Goal: Transaction & Acquisition: Purchase product/service

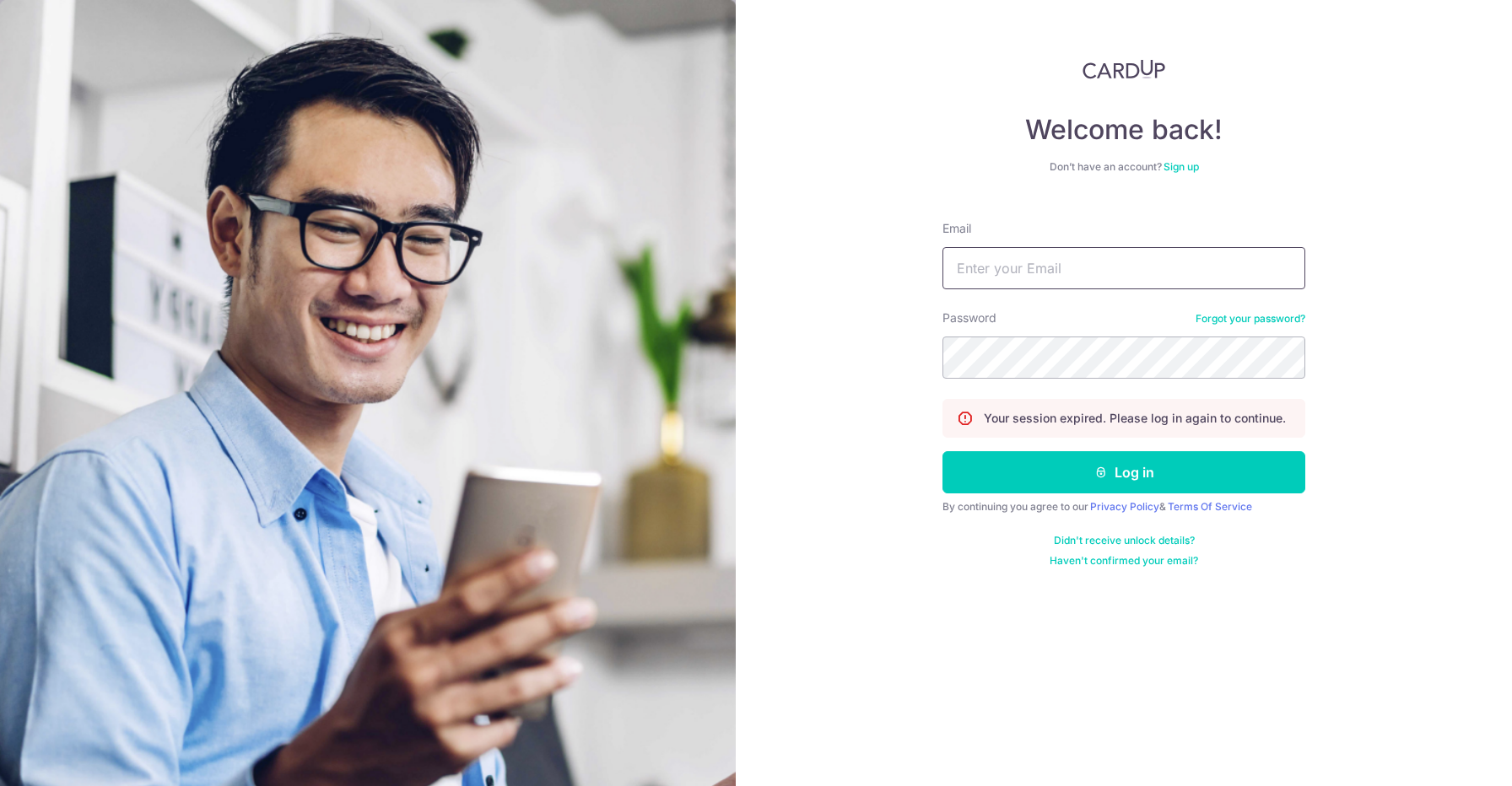
click at [1060, 262] on input "Email" at bounding box center [1124, 268] width 363 height 43
type input "tyzhing@gmail.com"
click at [942, 451] on button "Log in" at bounding box center [1124, 472] width 363 height 43
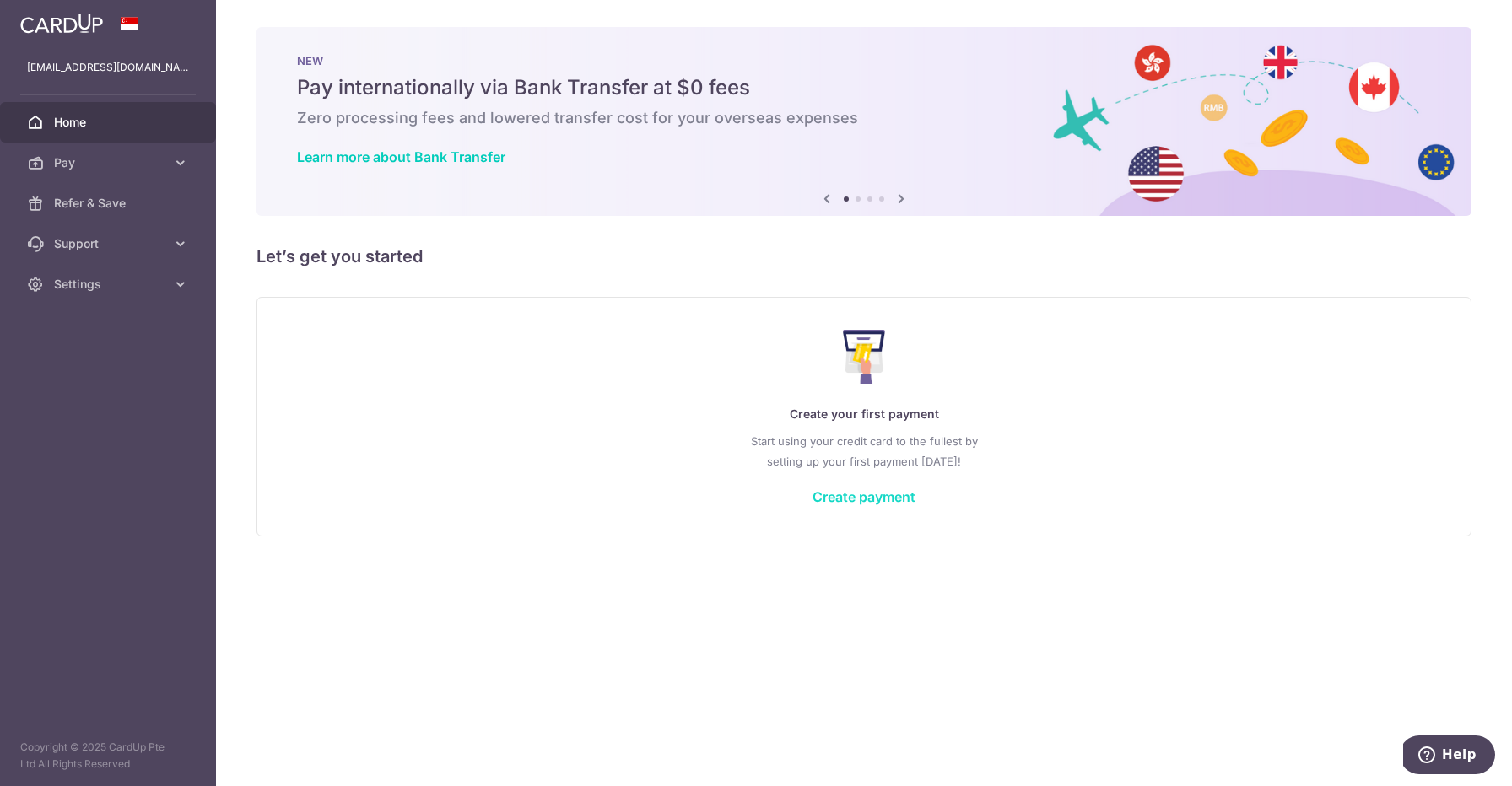
click at [830, 499] on link "Create payment" at bounding box center [863, 497] width 102 height 17
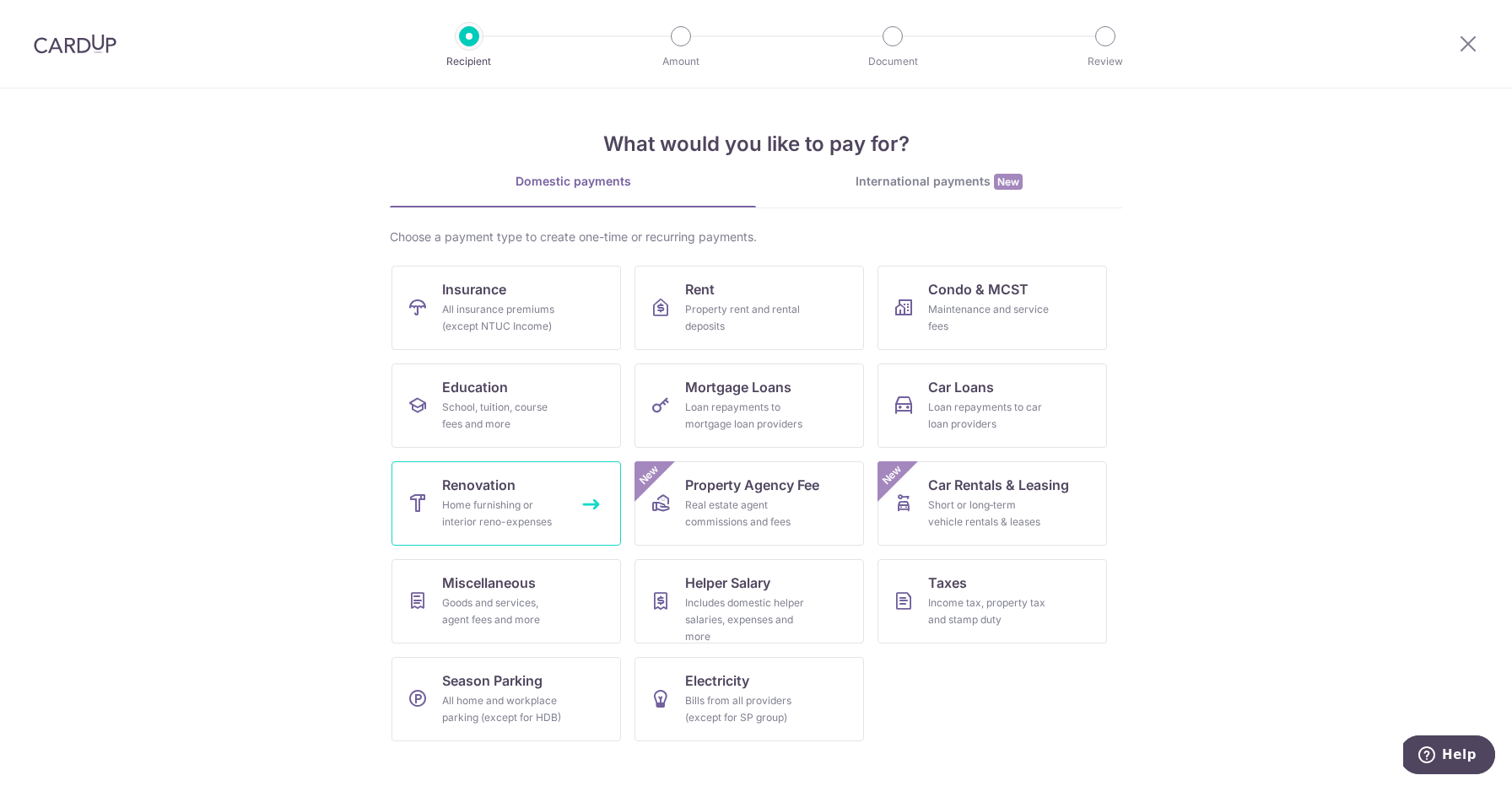
click at [543, 502] on div "Home furnishing or interior reno-expenses" at bounding box center [502, 513] width 122 height 34
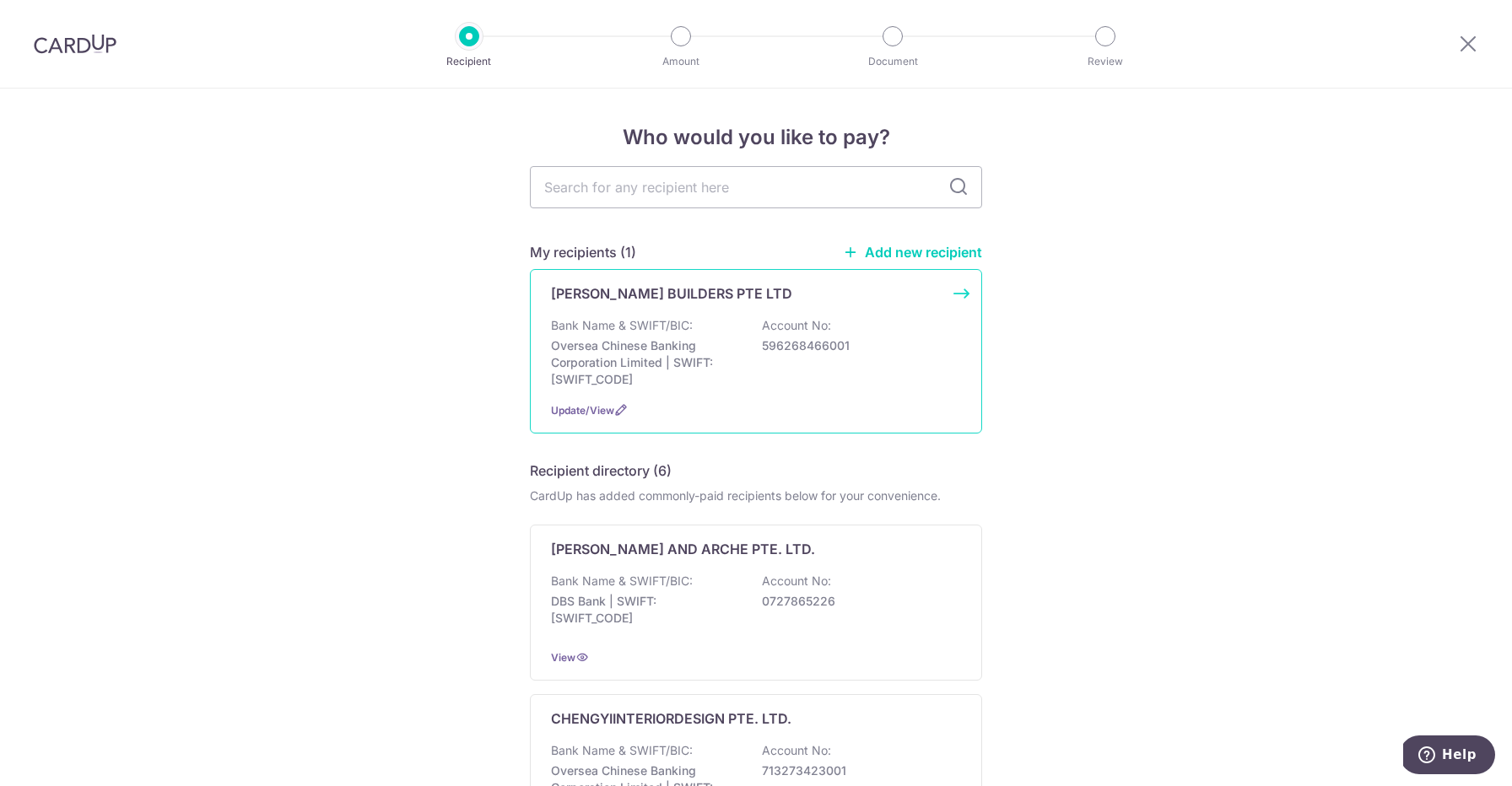
click at [702, 358] on p "Oversea Chinese Banking Corporation Limited | SWIFT: [SWIFT_CODE]" at bounding box center [645, 363] width 189 height 51
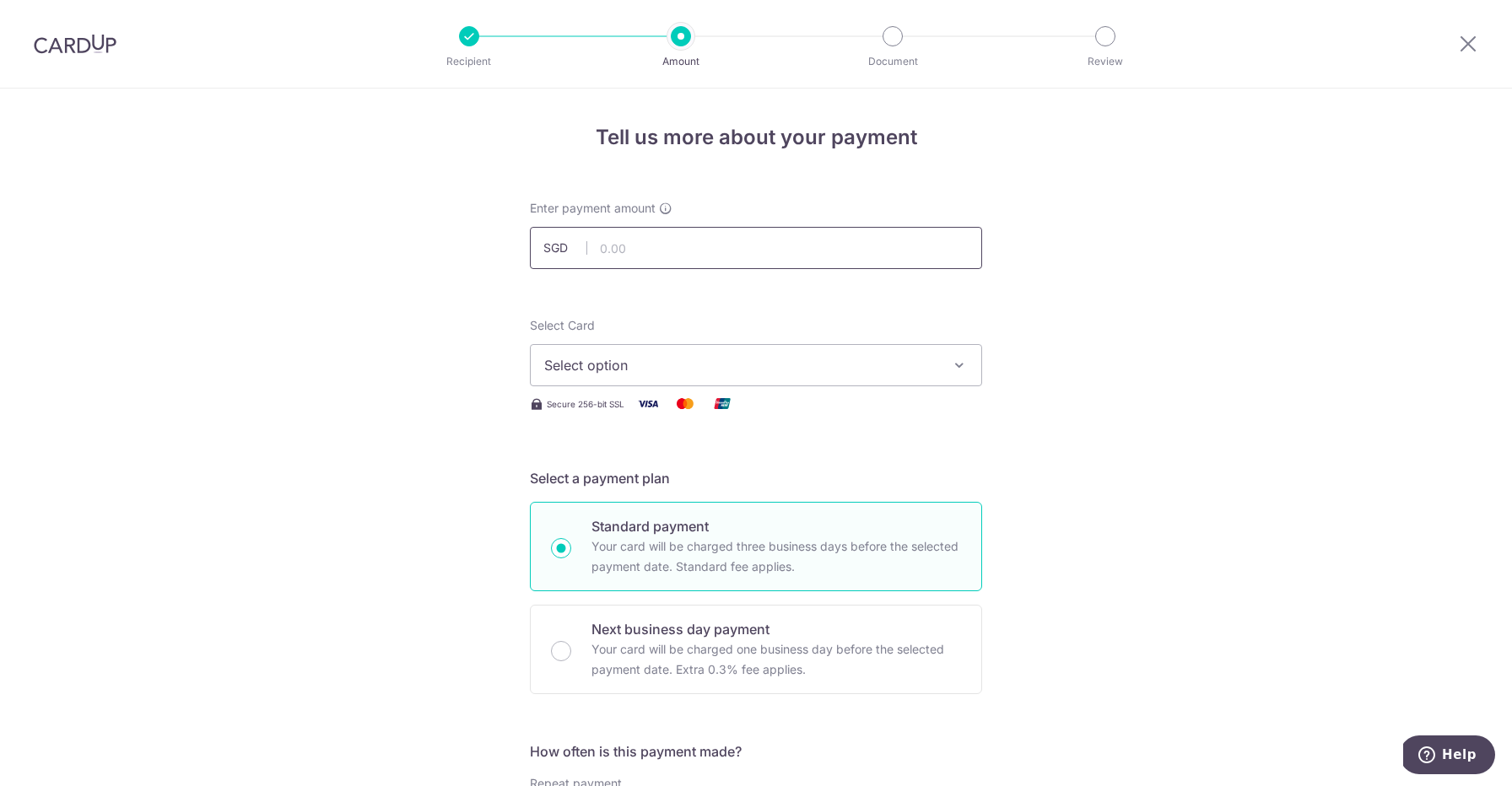
click at [703, 235] on input "text" at bounding box center [756, 247] width 453 height 43
type input "3,195.00"
click at [716, 392] on div "Select Card Select option Add credit card Secure 256-bit SSL" at bounding box center [756, 365] width 453 height 97
click at [750, 369] on span "Select option" at bounding box center [740, 365] width 393 height 20
click at [725, 401] on link "Add credit card" at bounding box center [756, 412] width 451 height 30
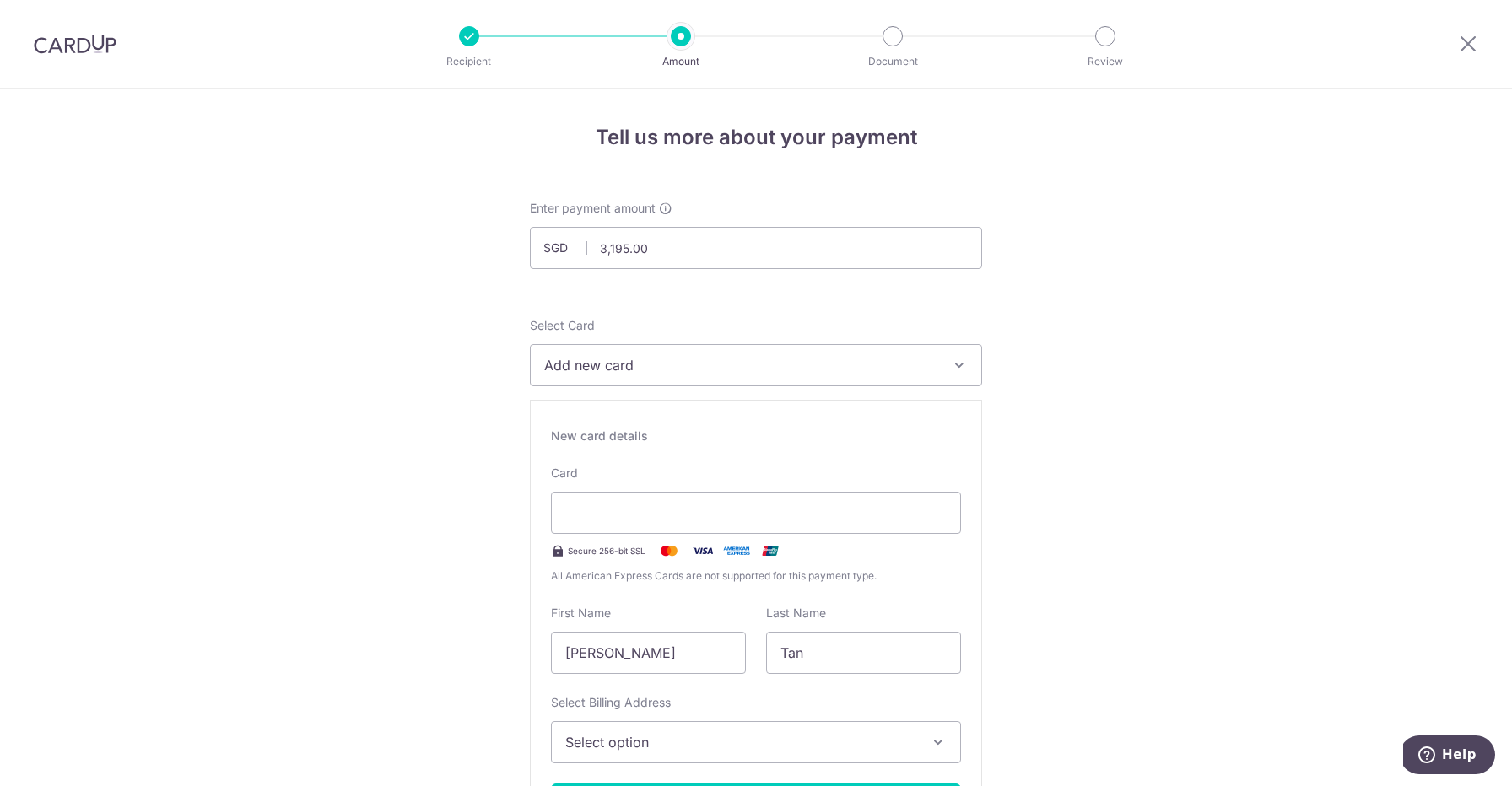
click at [951, 503] on div at bounding box center [756, 512] width 410 height 43
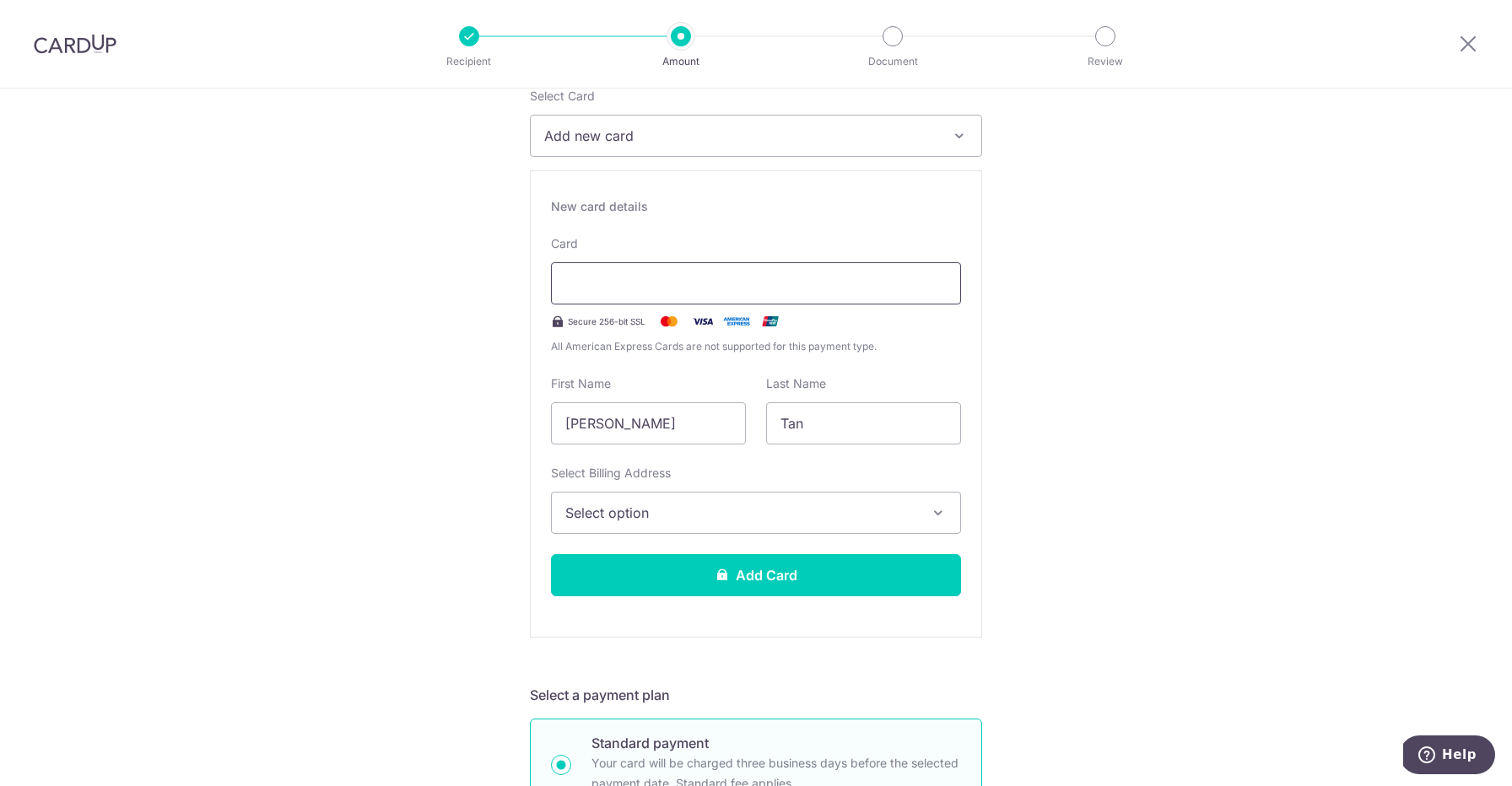
scroll to position [238, 0]
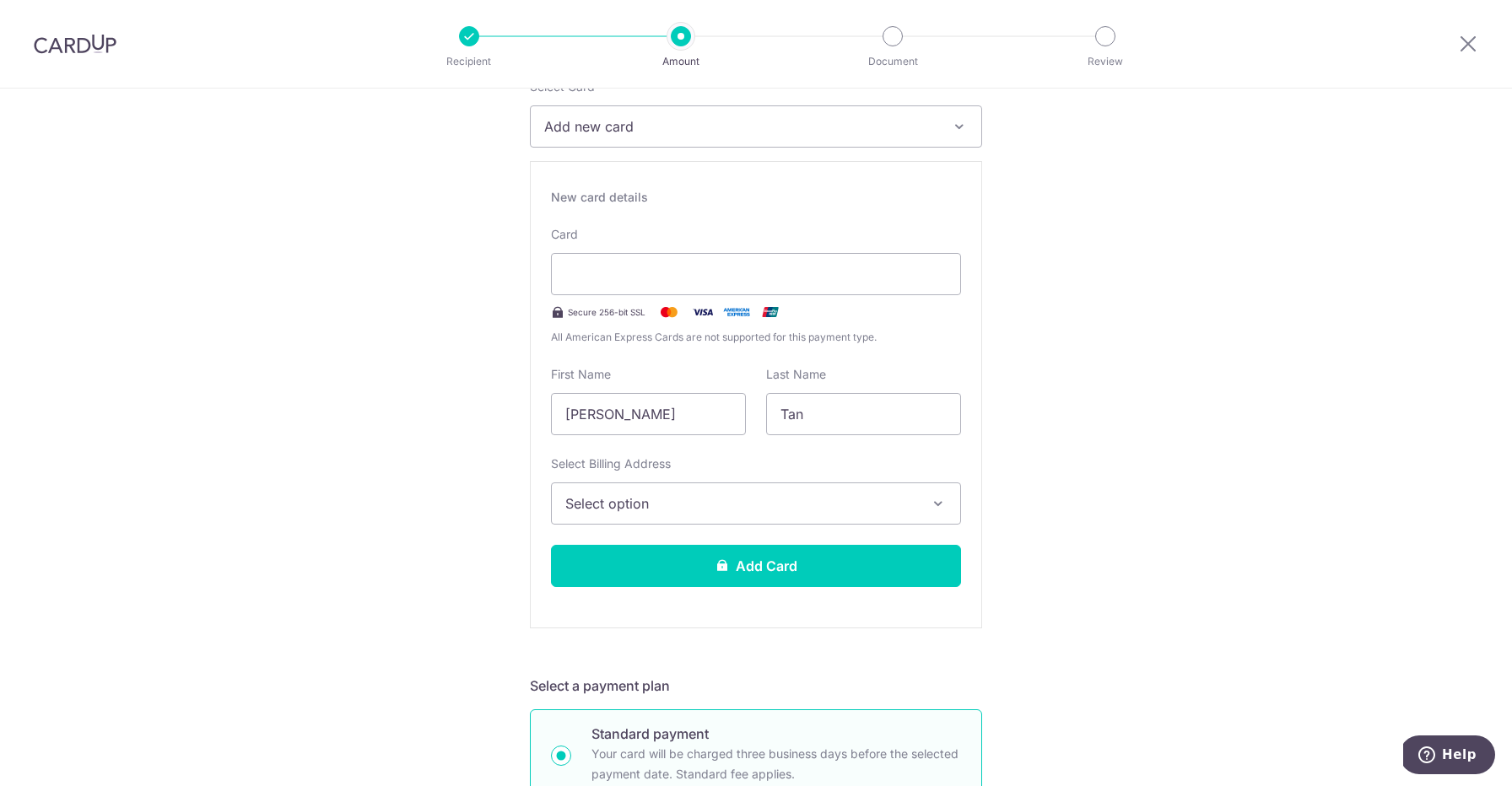
click at [679, 508] on span "Select option" at bounding box center [740, 503] width 351 height 20
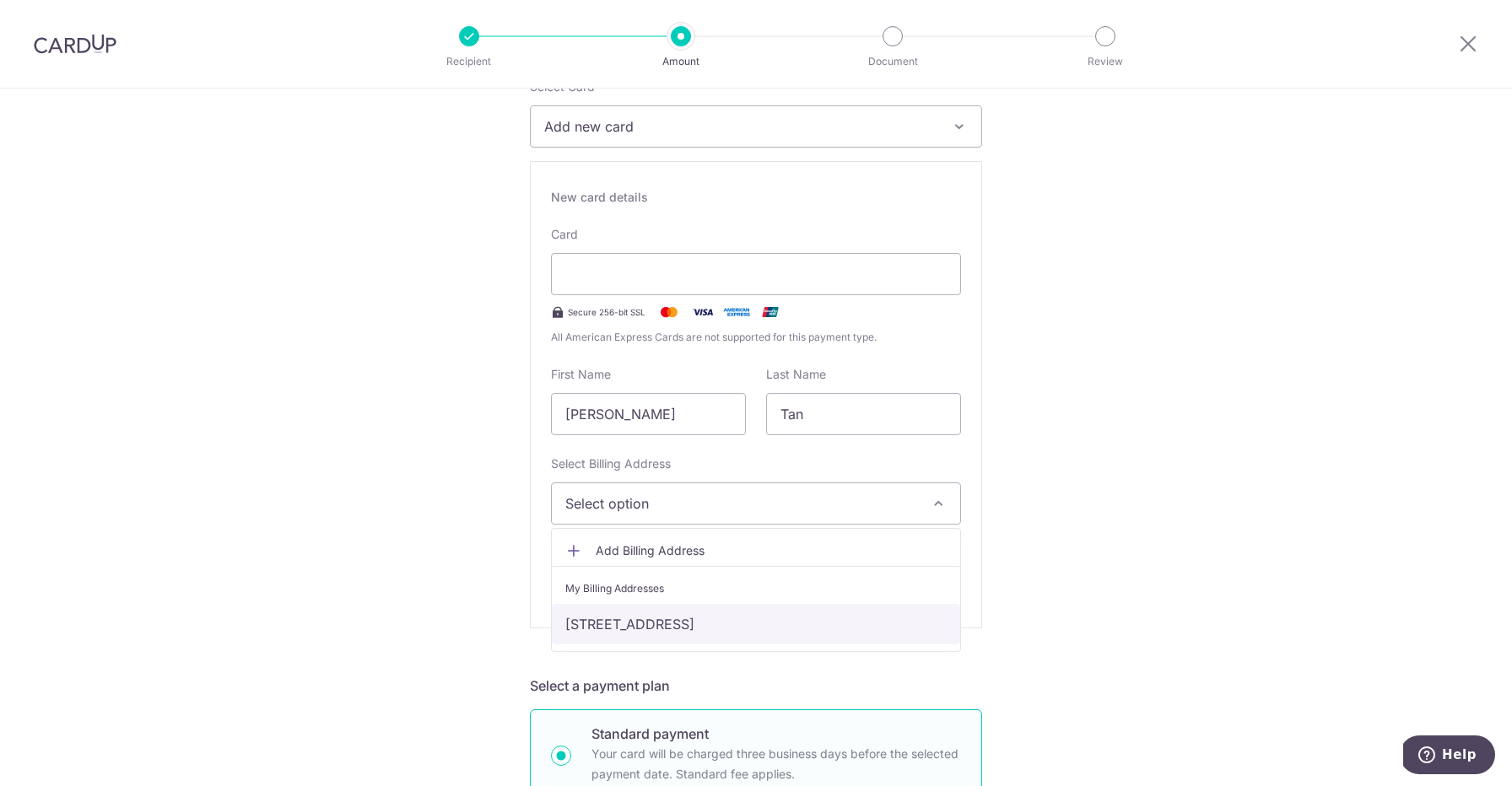
click at [675, 618] on link "BLK 407, #06-1094, HOUGANG AVE 10, Singapore, Singapore-530407" at bounding box center [756, 624] width 408 height 41
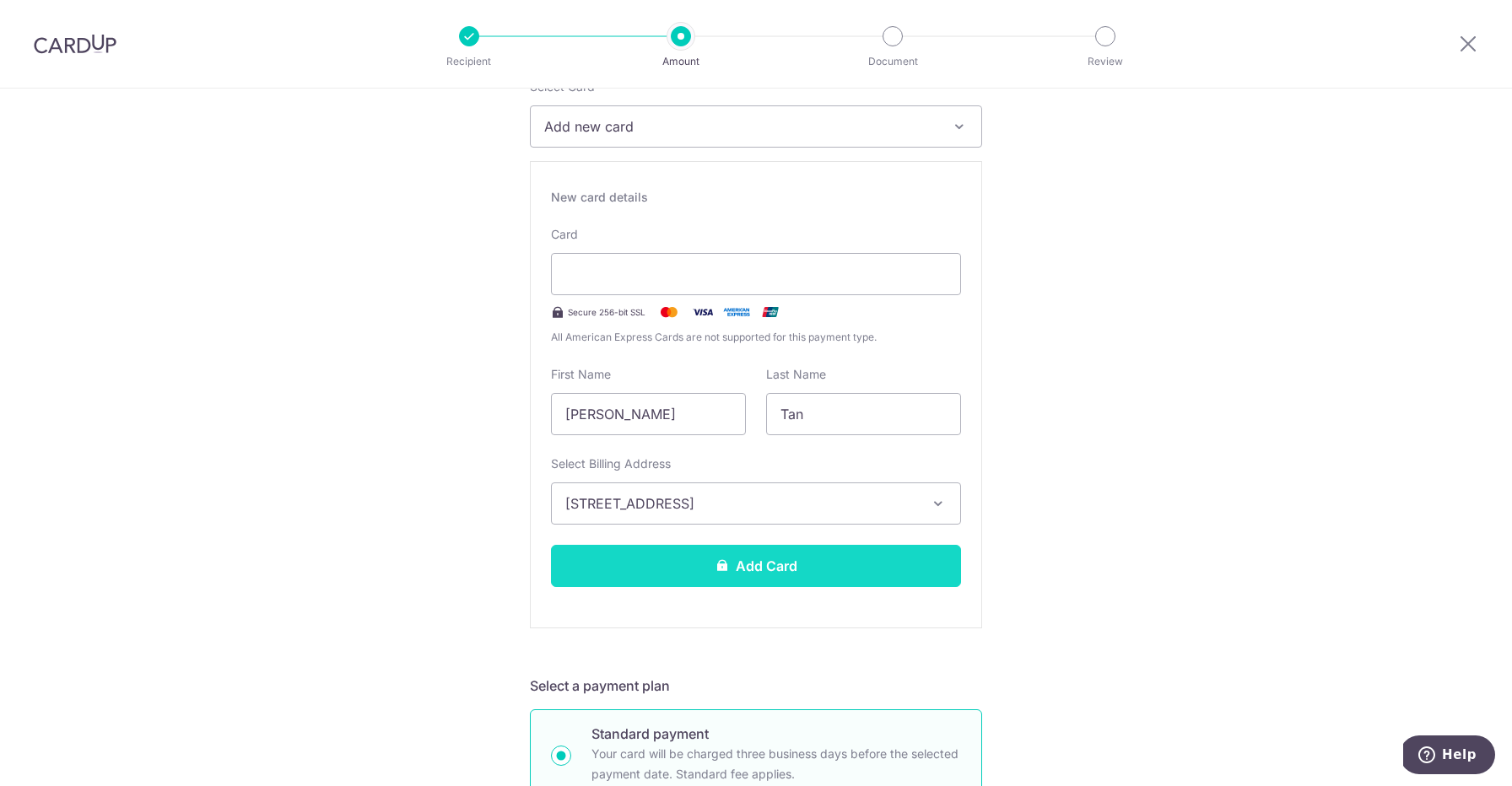
click at [770, 556] on button "Add Card" at bounding box center [756, 566] width 410 height 43
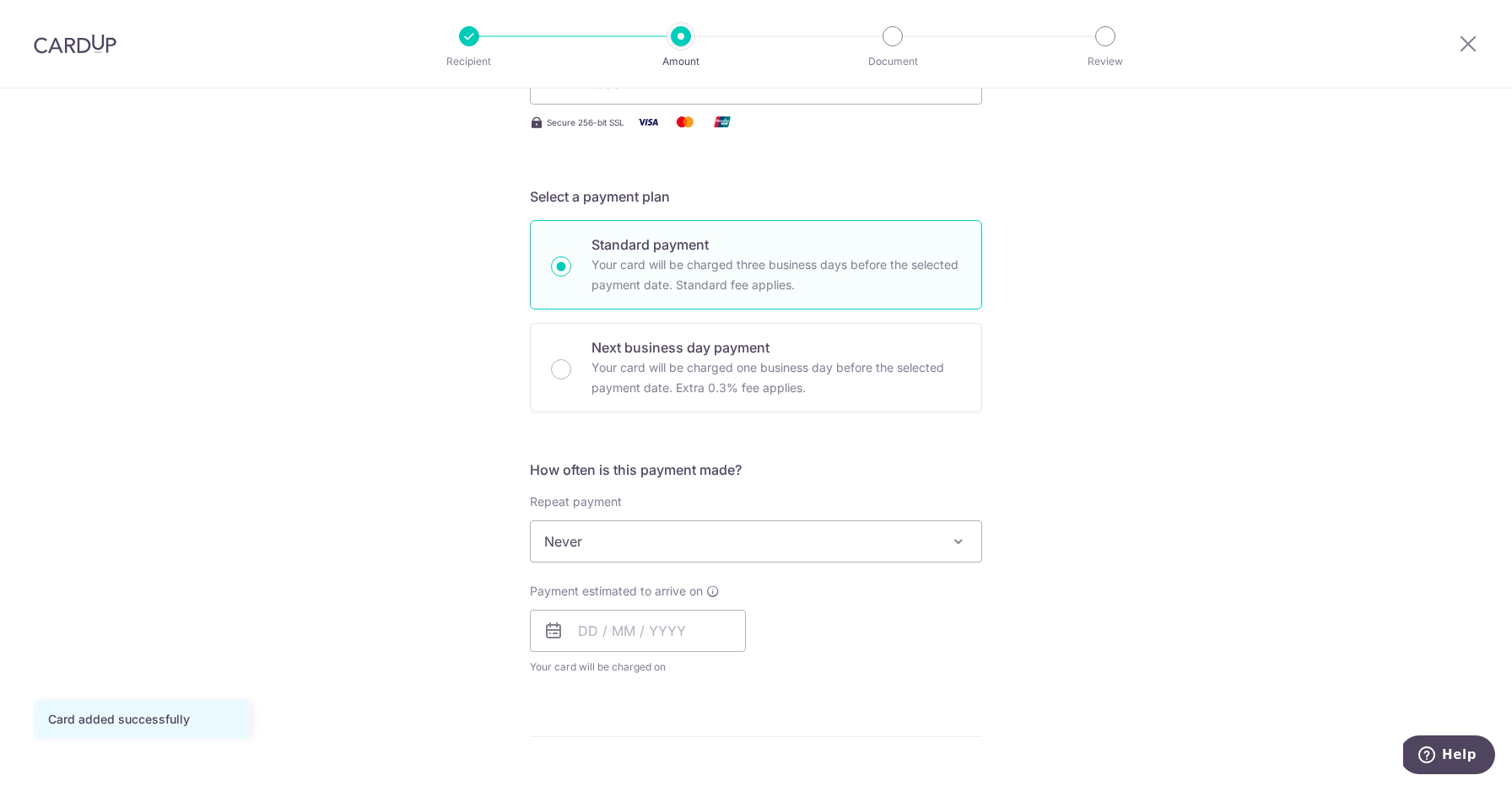
scroll to position [261, 0]
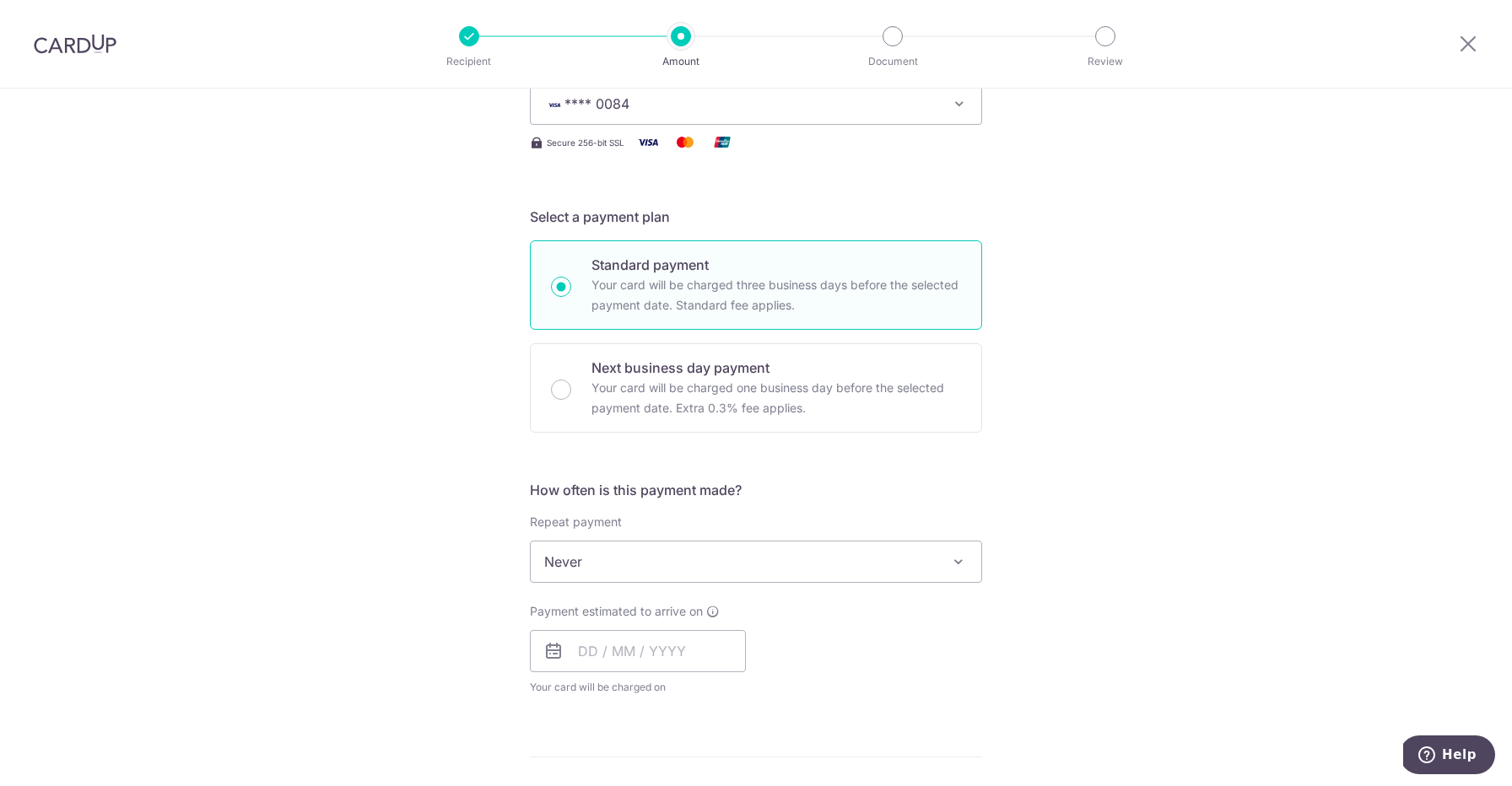
click at [601, 673] on div "Payment estimated to arrive on Your card will be charged on for the first payme…" at bounding box center [638, 649] width 216 height 92
click at [660, 622] on div "Payment estimated to arrive on Your card will be charged on for the first payme…" at bounding box center [638, 649] width 216 height 92
click at [635, 676] on div "Payment estimated to arrive on Your card will be charged on for the first payme…" at bounding box center [638, 649] width 216 height 92
click at [666, 644] on input "text" at bounding box center [638, 651] width 216 height 43
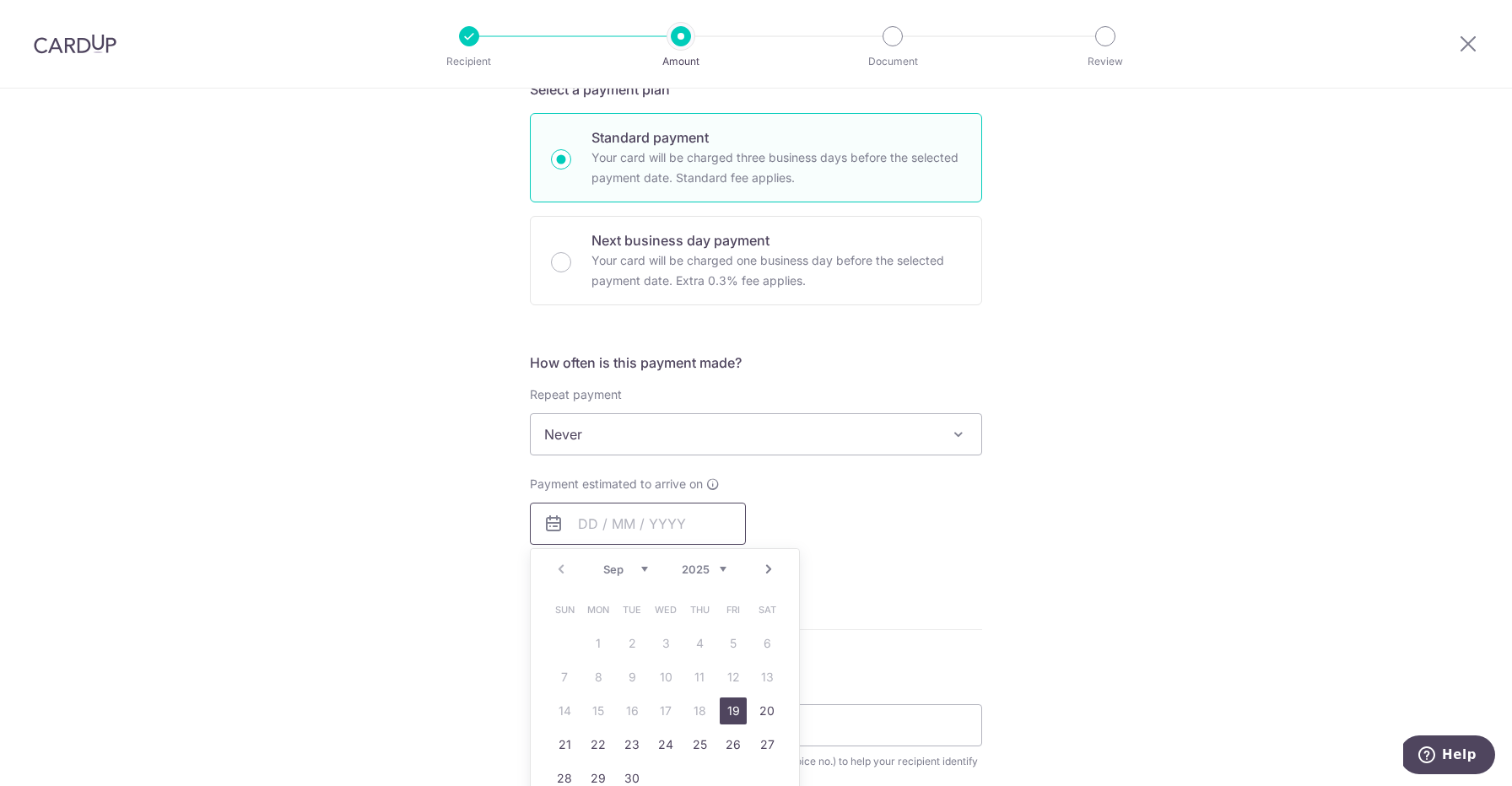
scroll to position [391, 0]
click at [735, 713] on link "19" at bounding box center [734, 709] width 27 height 27
type input "19/09/2025"
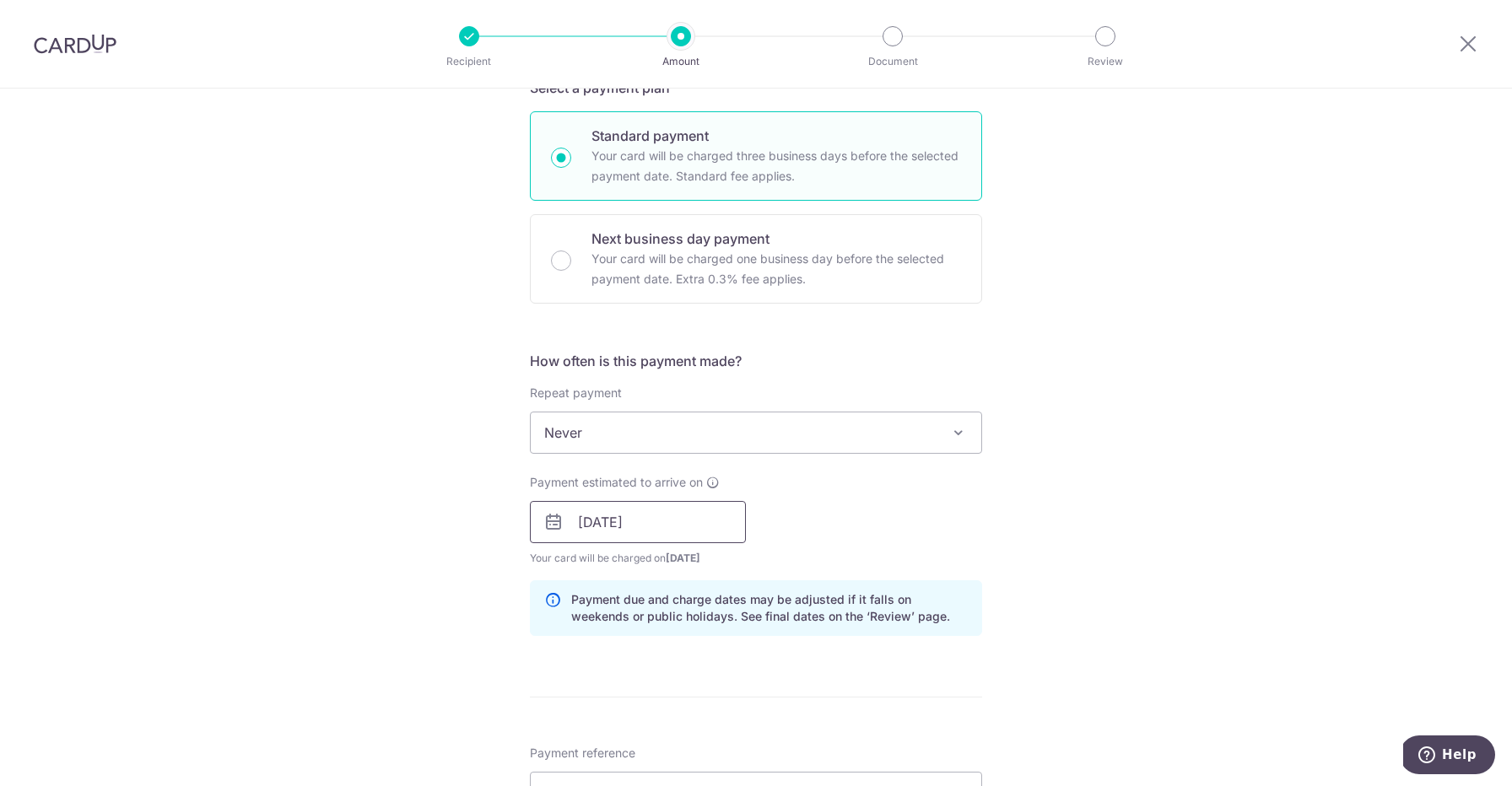
click at [693, 514] on input "[DATE]" at bounding box center [638, 522] width 216 height 43
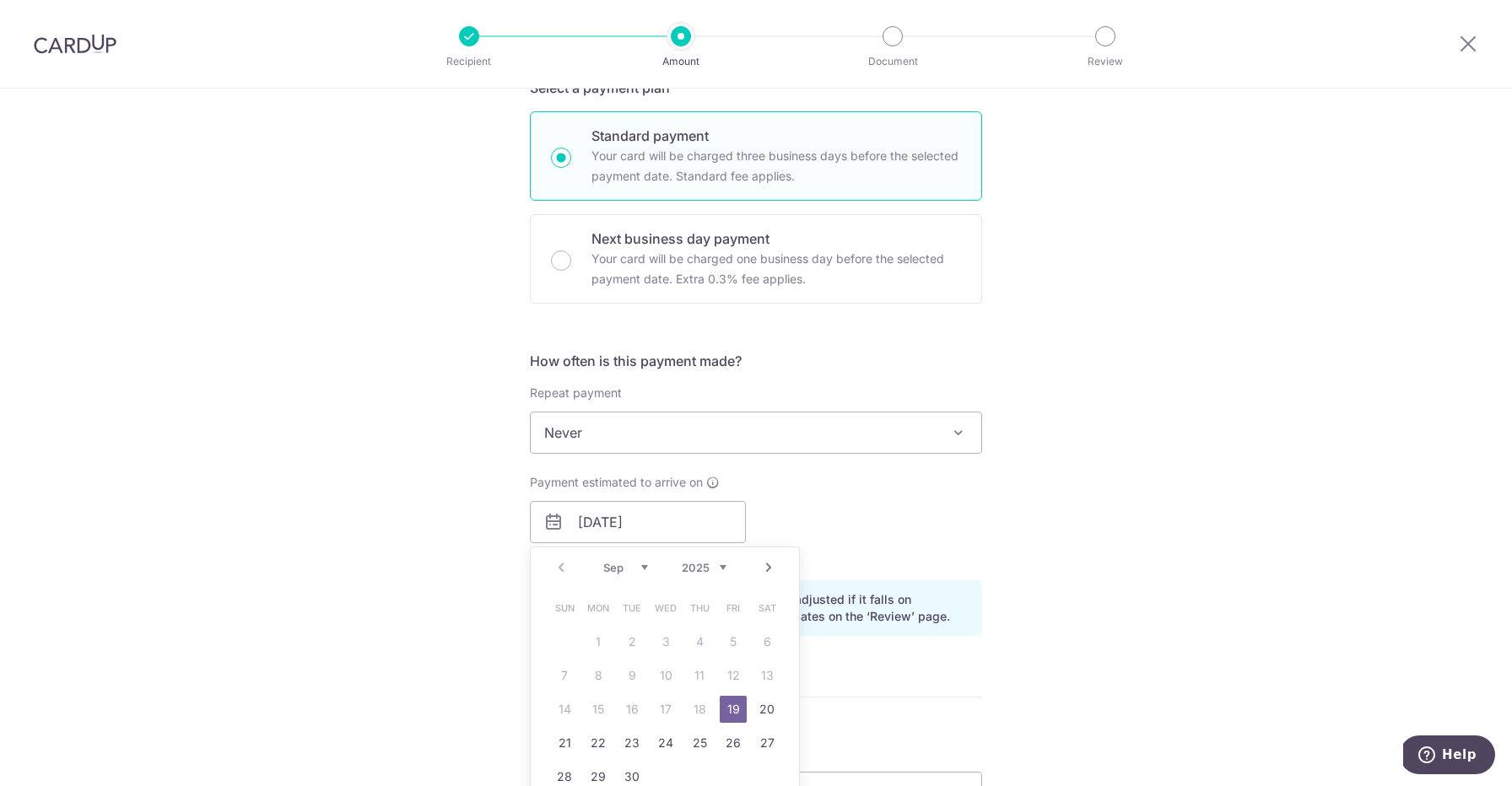
click at [1014, 521] on div "Tell us more about your payment Enter payment amount SGD 3,195.00 3195.00 Card …" at bounding box center [756, 552] width 1512 height 1708
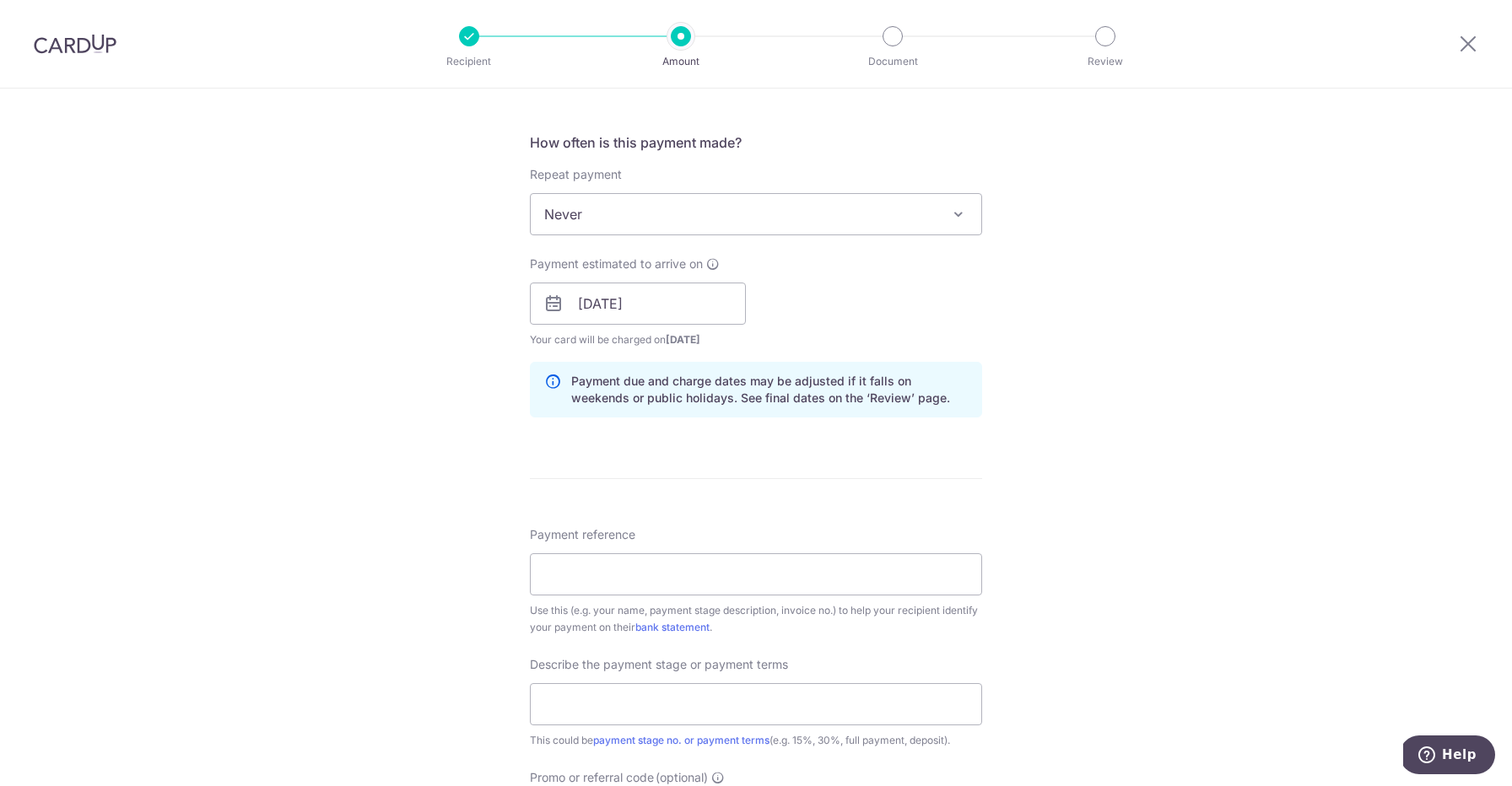
scroll to position [781, 0]
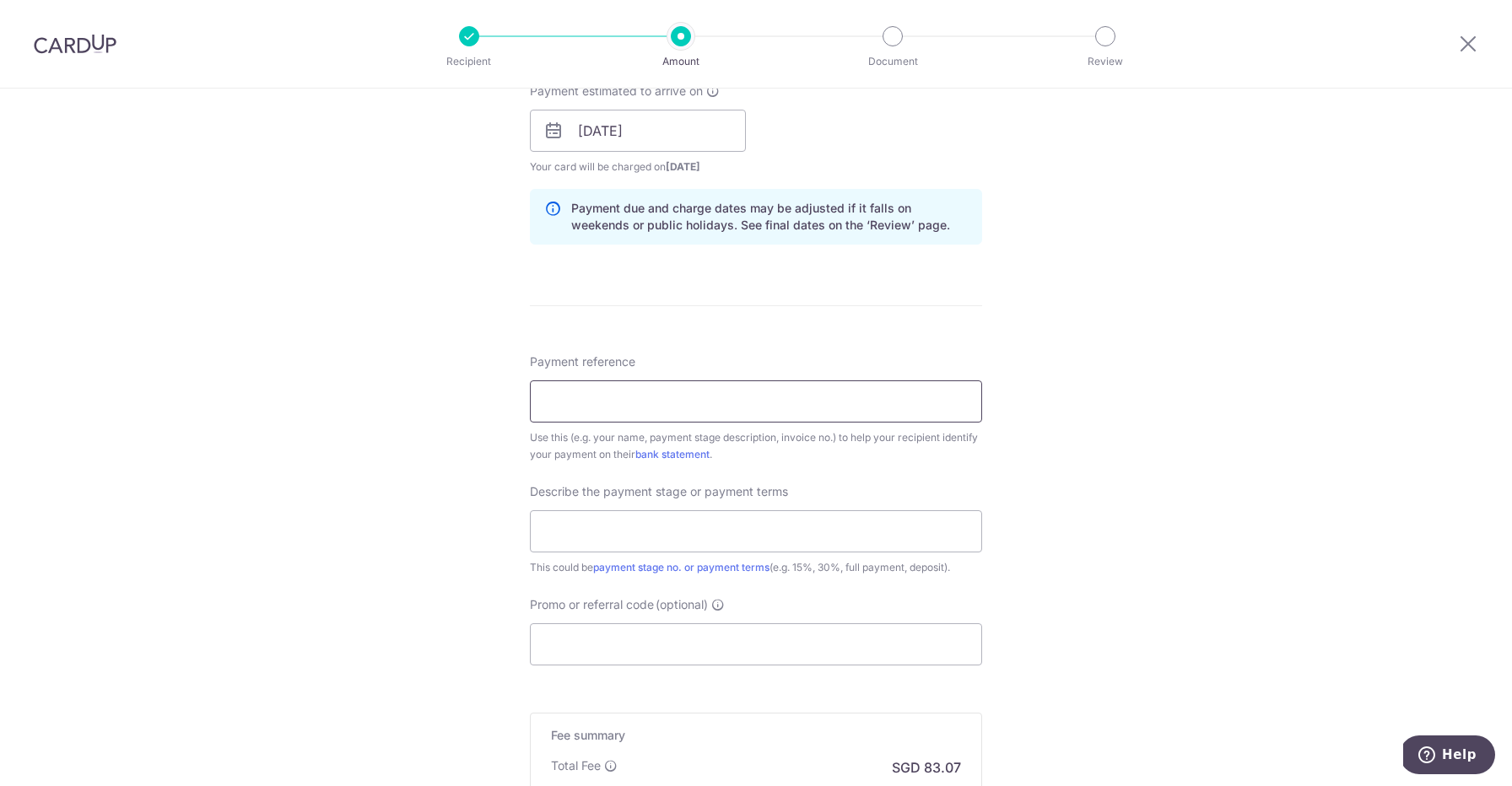
click at [812, 405] on input "Payment reference" at bounding box center [756, 402] width 453 height 43
type input "AIG/CO/20250058 15.09.25"
click at [650, 531] on input "text" at bounding box center [756, 531] width 453 height 43
type input "50%"
click at [615, 651] on input "Promo or referral code (optional)" at bounding box center [756, 644] width 453 height 43
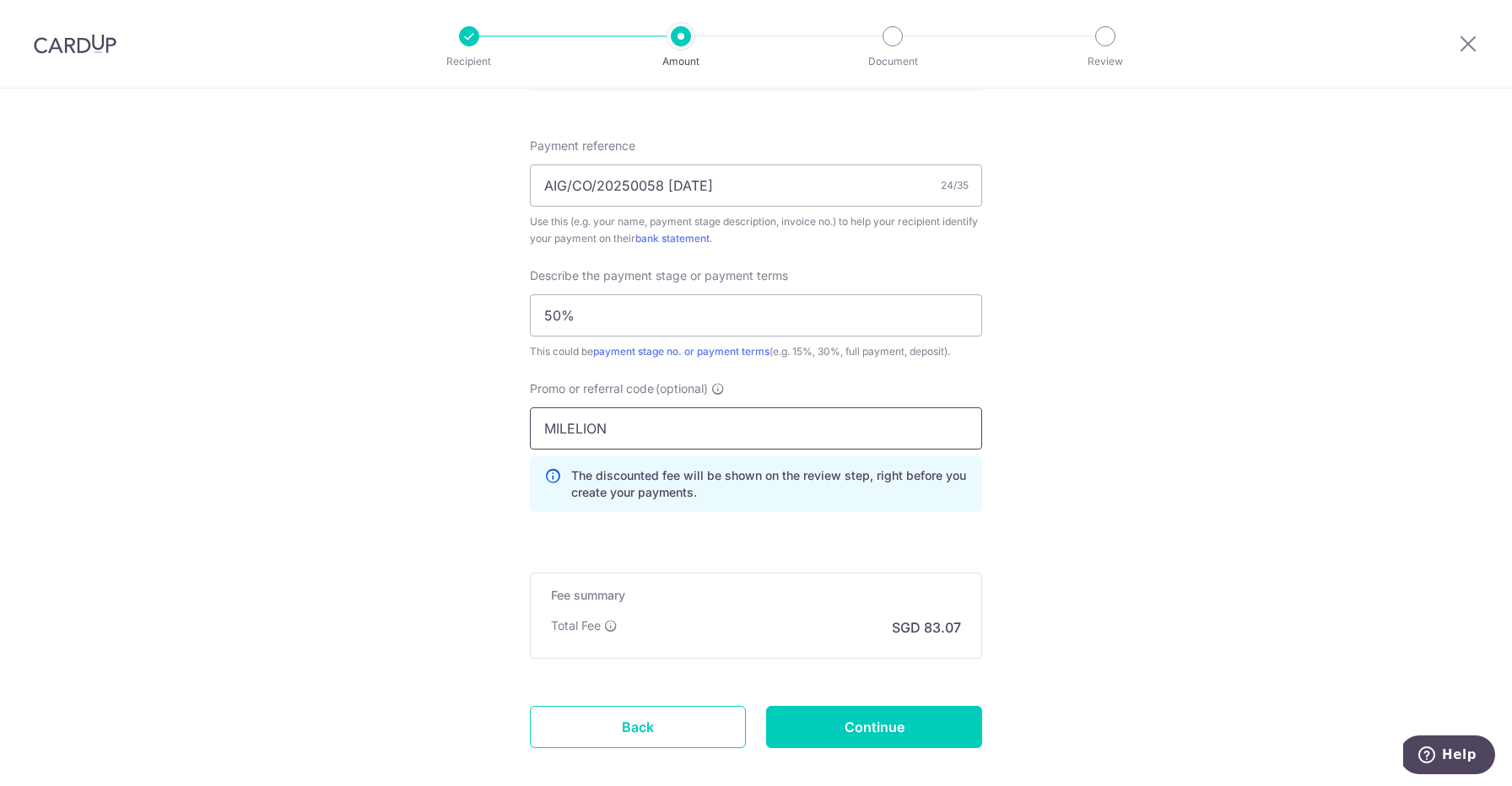
scroll to position [1018, 0]
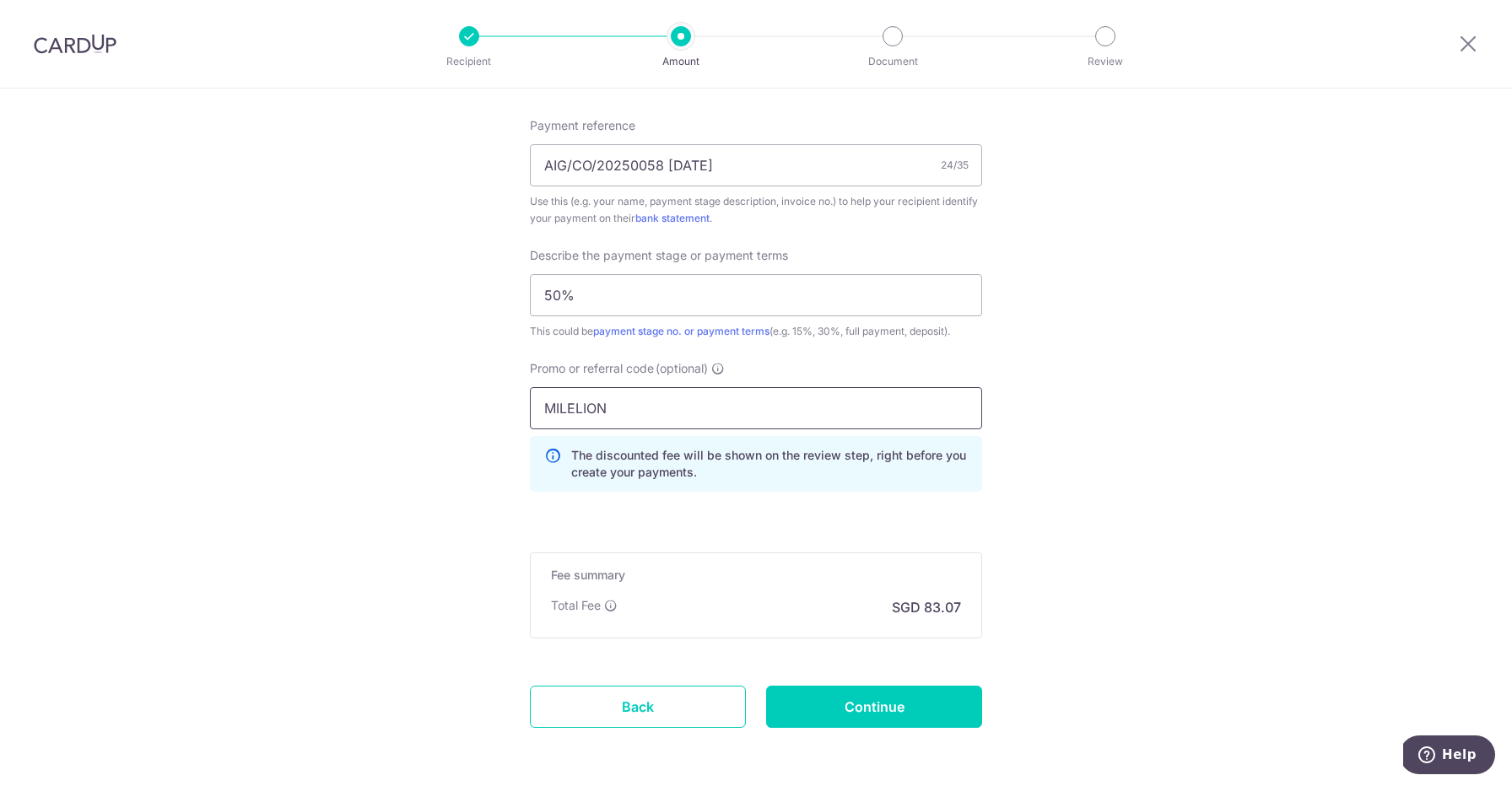
click at [666, 418] on input "MILELION" at bounding box center [756, 408] width 453 height 43
type input "XIAOWEI993"
click at [887, 704] on input "Continue" at bounding box center [874, 706] width 216 height 43
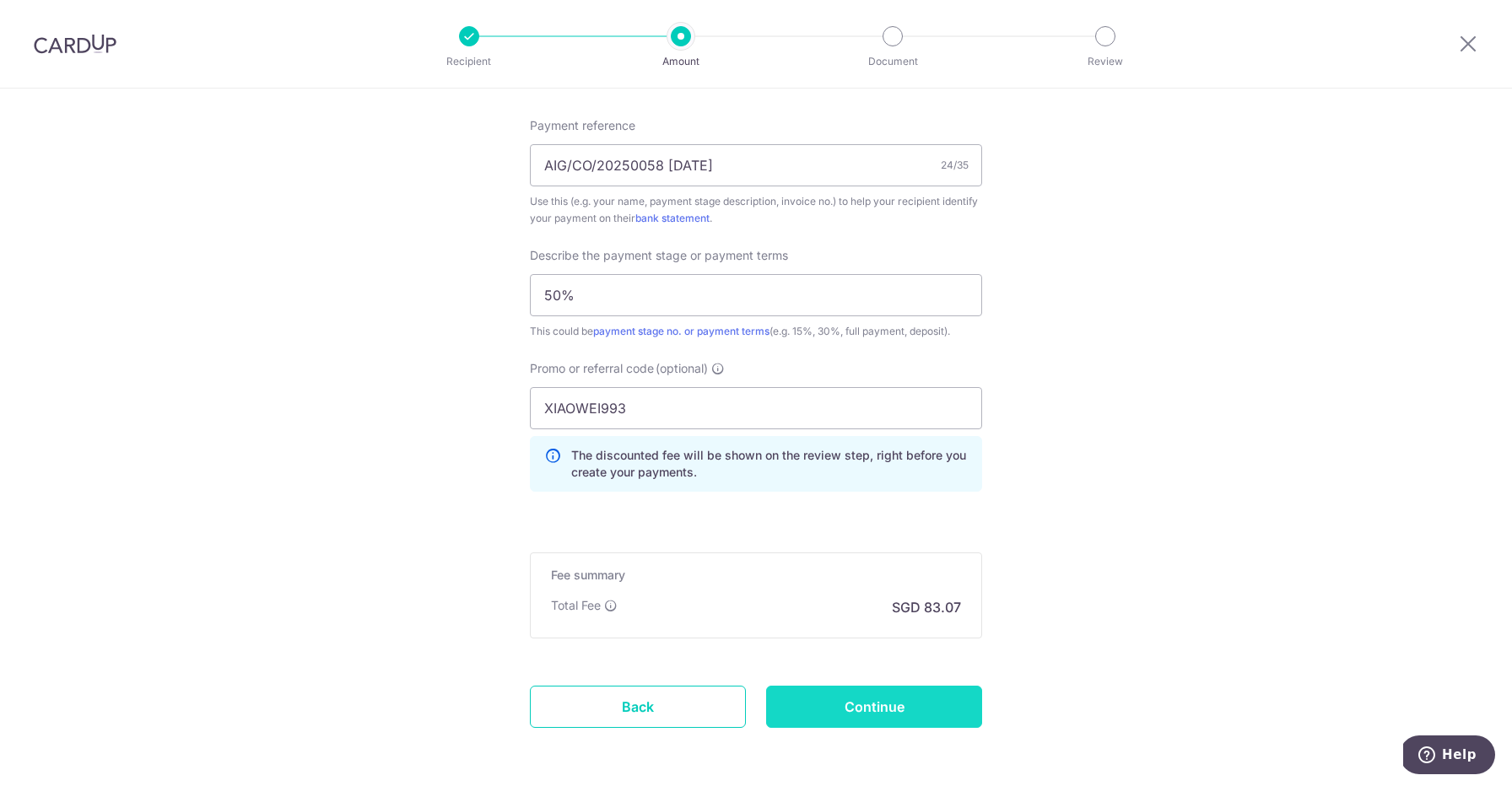
type input "Create Schedule"
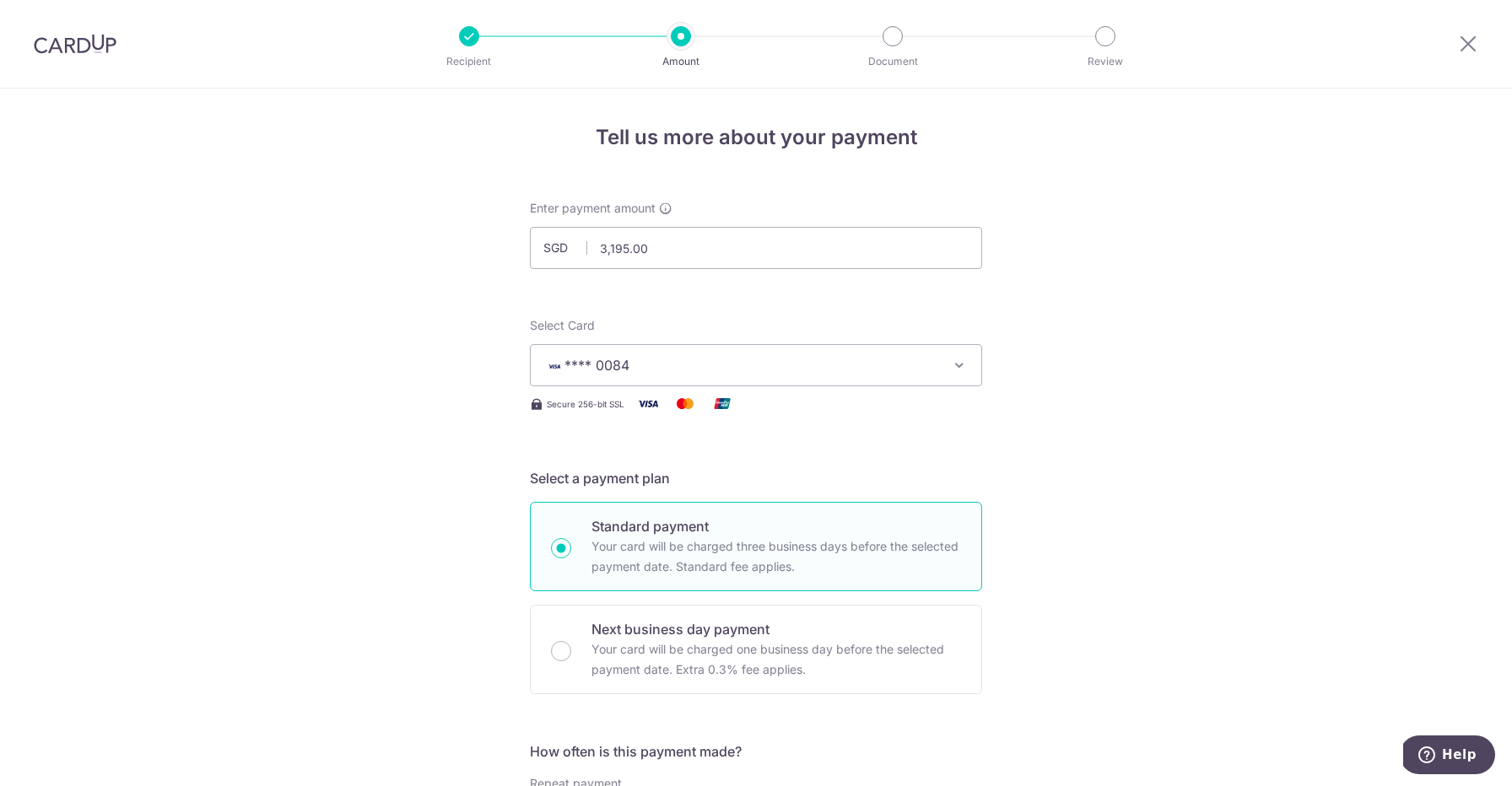
scroll to position [1122, 0]
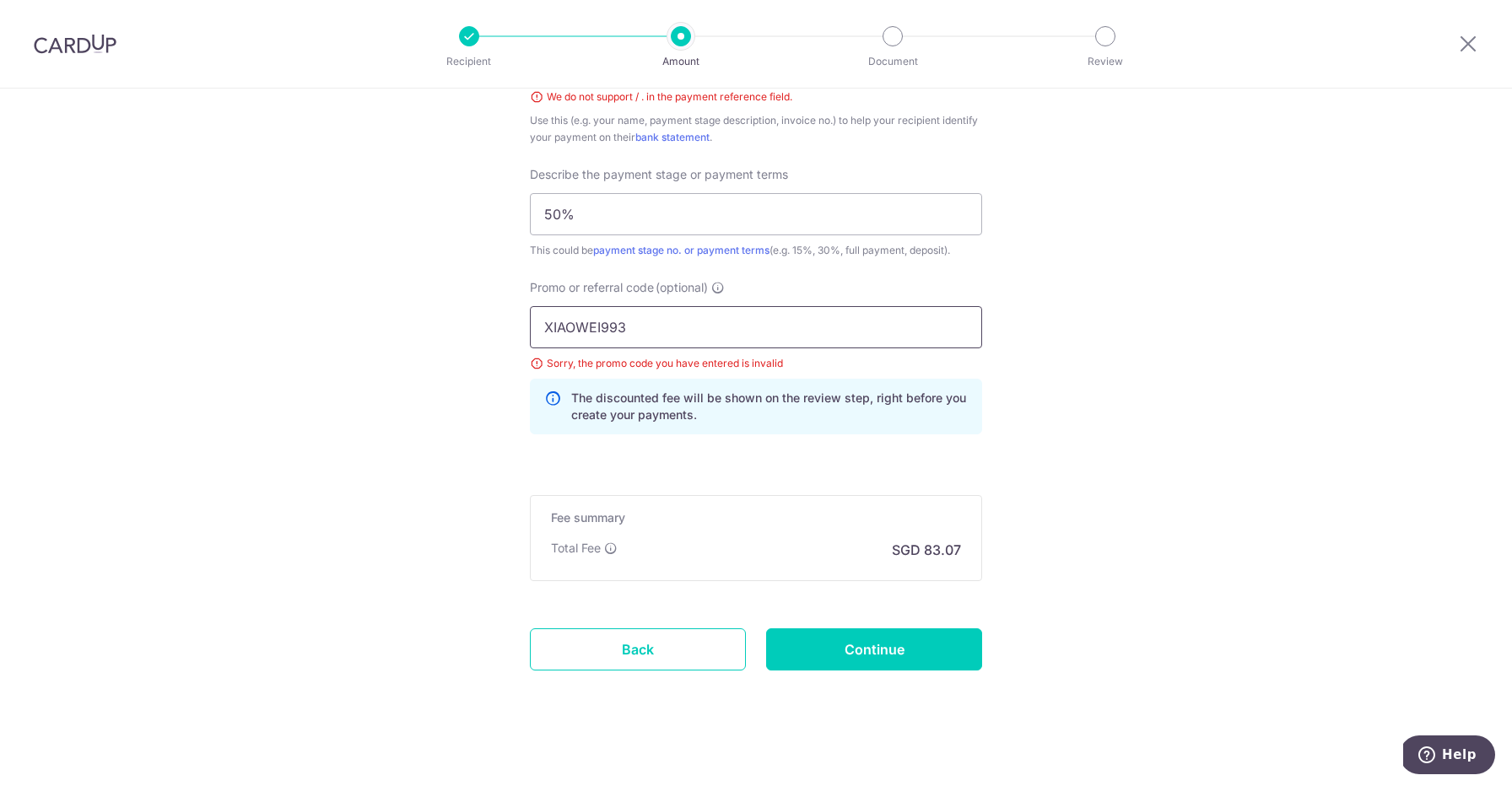
click at [671, 329] on input "XIAOWEI993" at bounding box center [756, 327] width 453 height 43
type input "MILELION"
click at [829, 661] on input "Continue" at bounding box center [874, 649] width 216 height 43
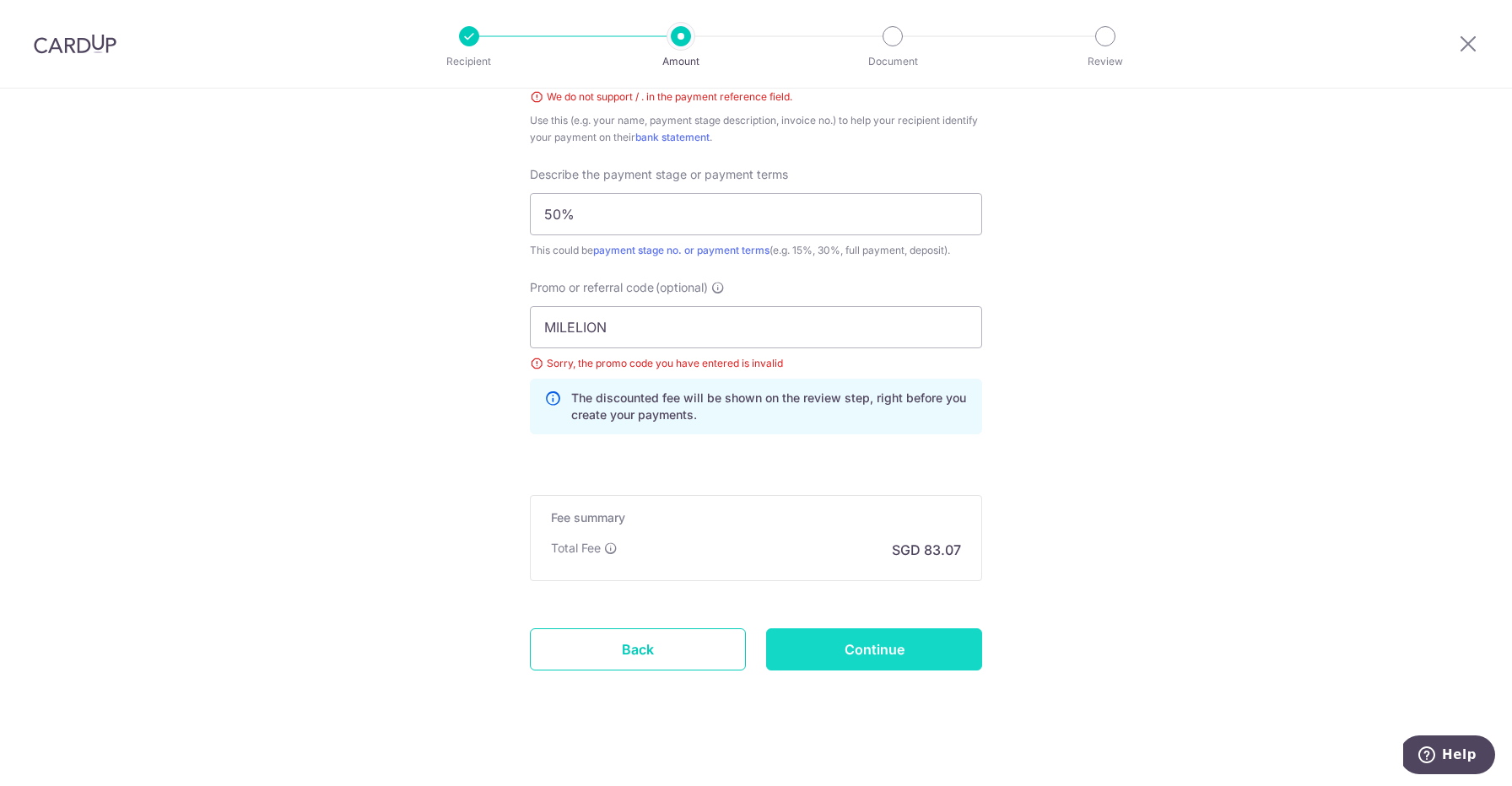
type input "Create Schedule"
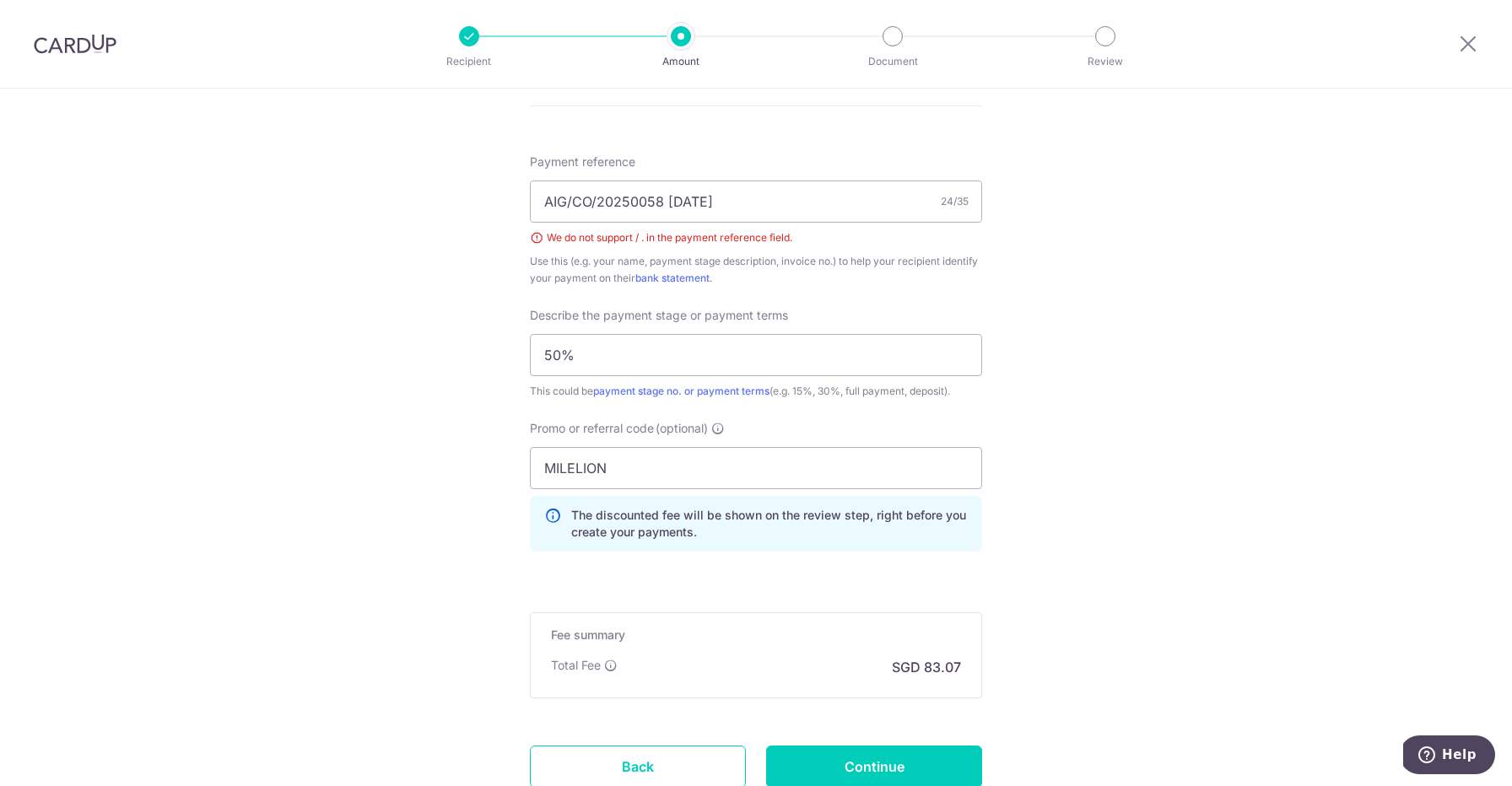
scroll to position [975, 0]
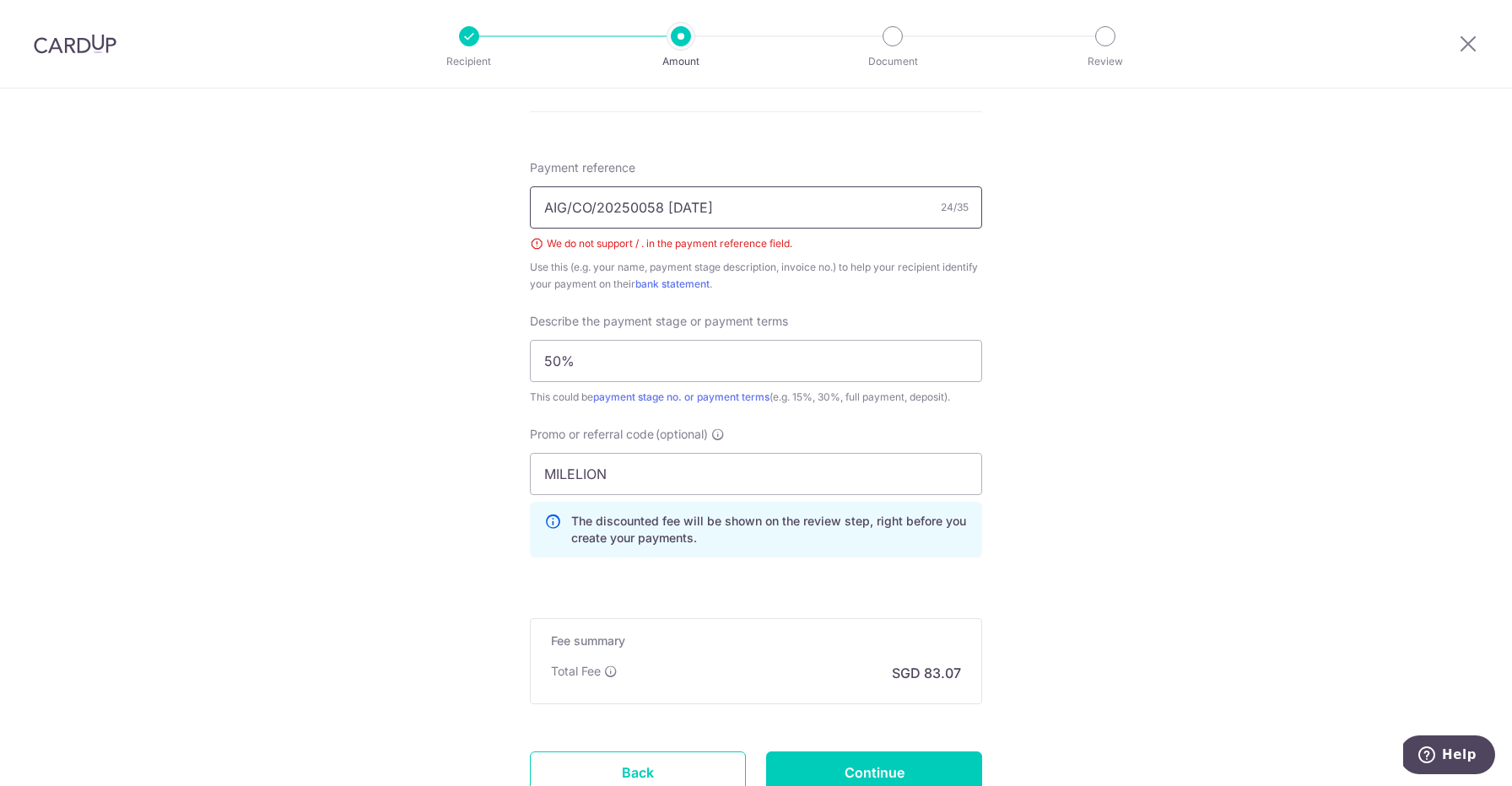
click at [683, 212] on input "AIG/CO/20250058 15.09.25" at bounding box center [756, 208] width 453 height 43
type input "AIG/CO/20250058 150925"
click at [1034, 508] on div "Tell us more about your payment Enter payment amount SGD 3,195.00 3195.00 Selec…" at bounding box center [756, 16] width 1512 height 1808
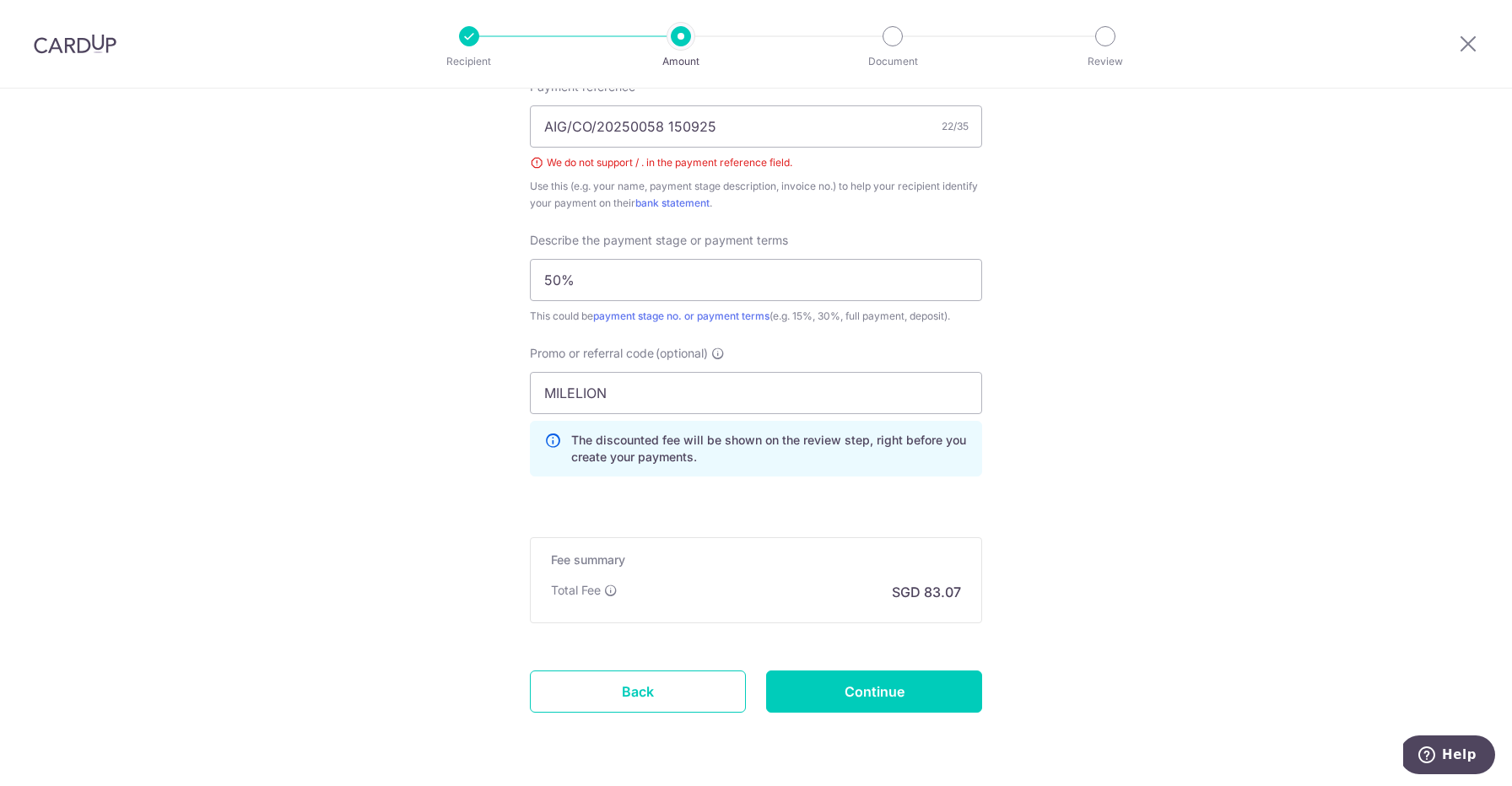
scroll to position [1060, 0]
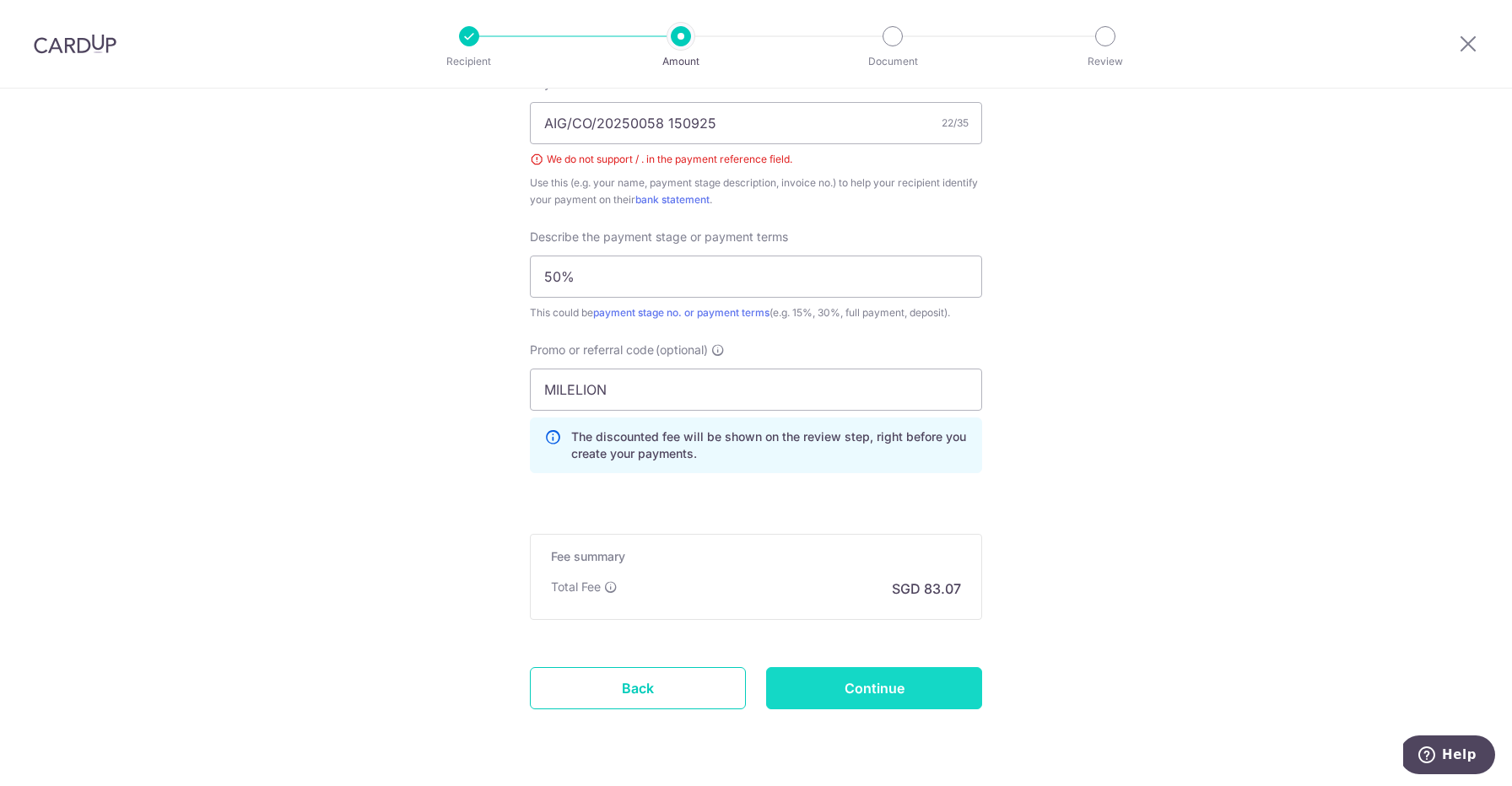
click at [863, 674] on input "Continue" at bounding box center [874, 688] width 216 height 43
type input "Create Schedule"
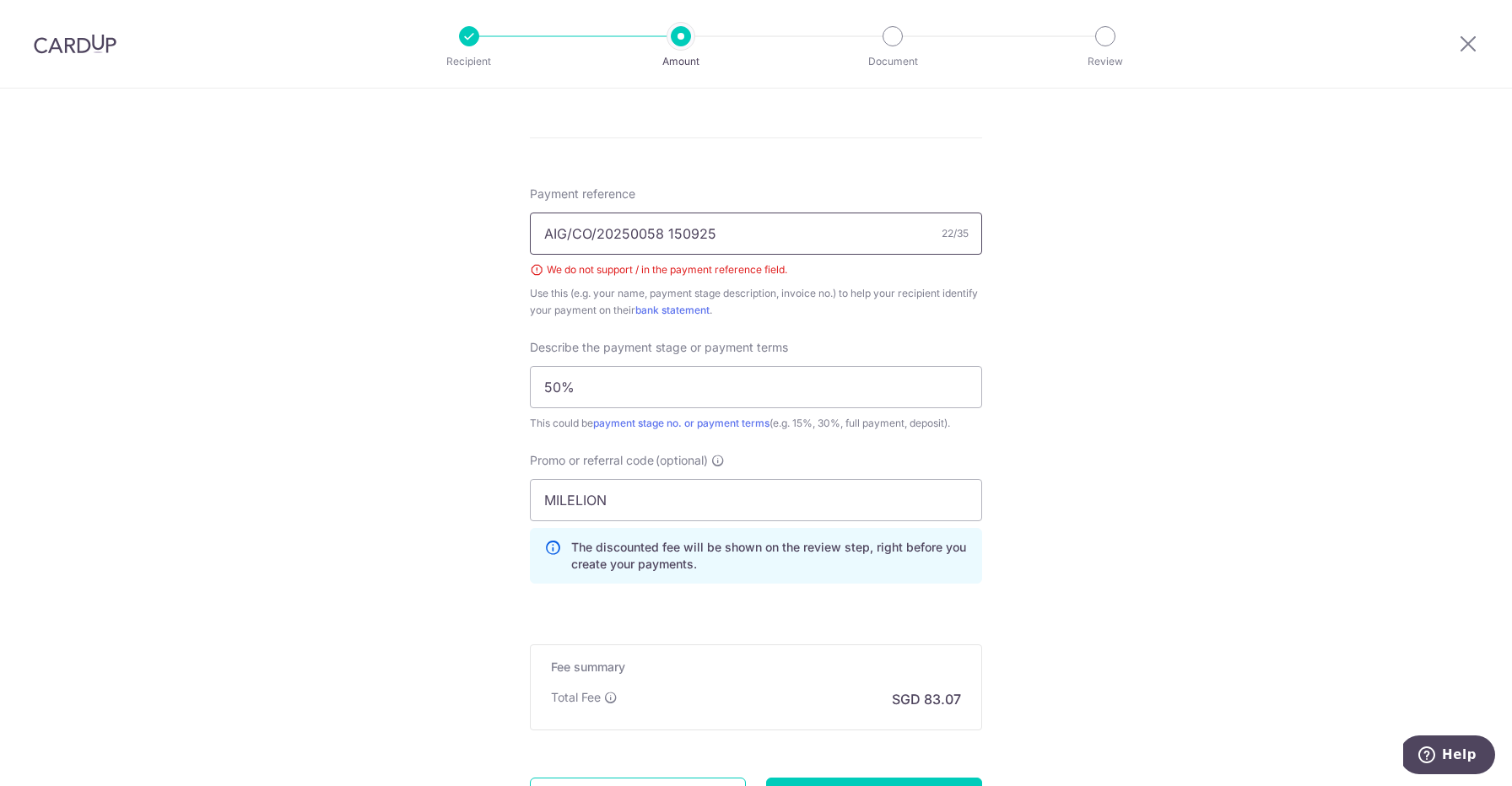
click at [571, 224] on input "AIG/CO/20250058 150925" at bounding box center [756, 233] width 453 height 43
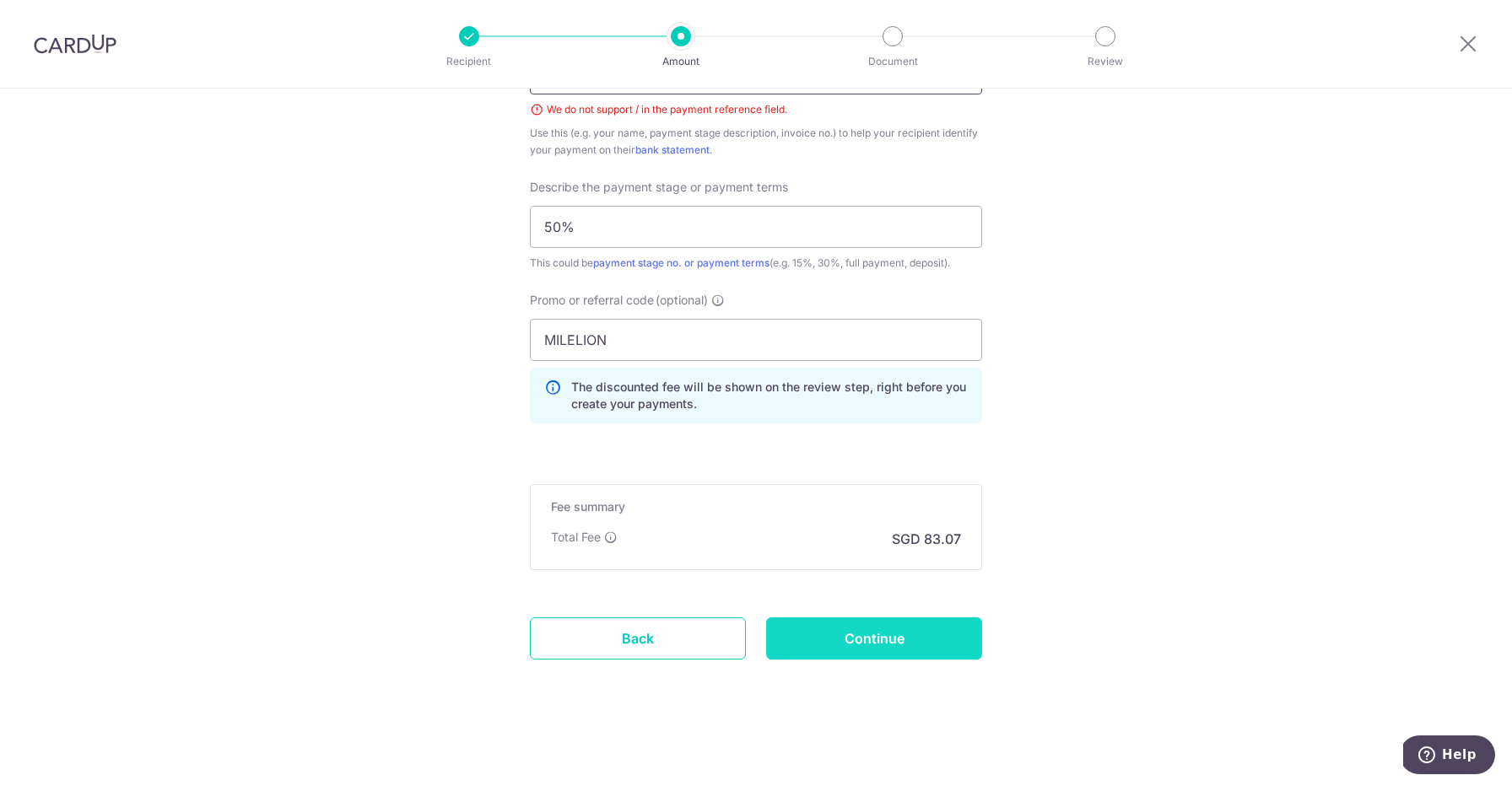
type input "AIGCO20250058 150925"
click at [866, 653] on input "Continue" at bounding box center [874, 638] width 216 height 43
type input "Create Schedule"
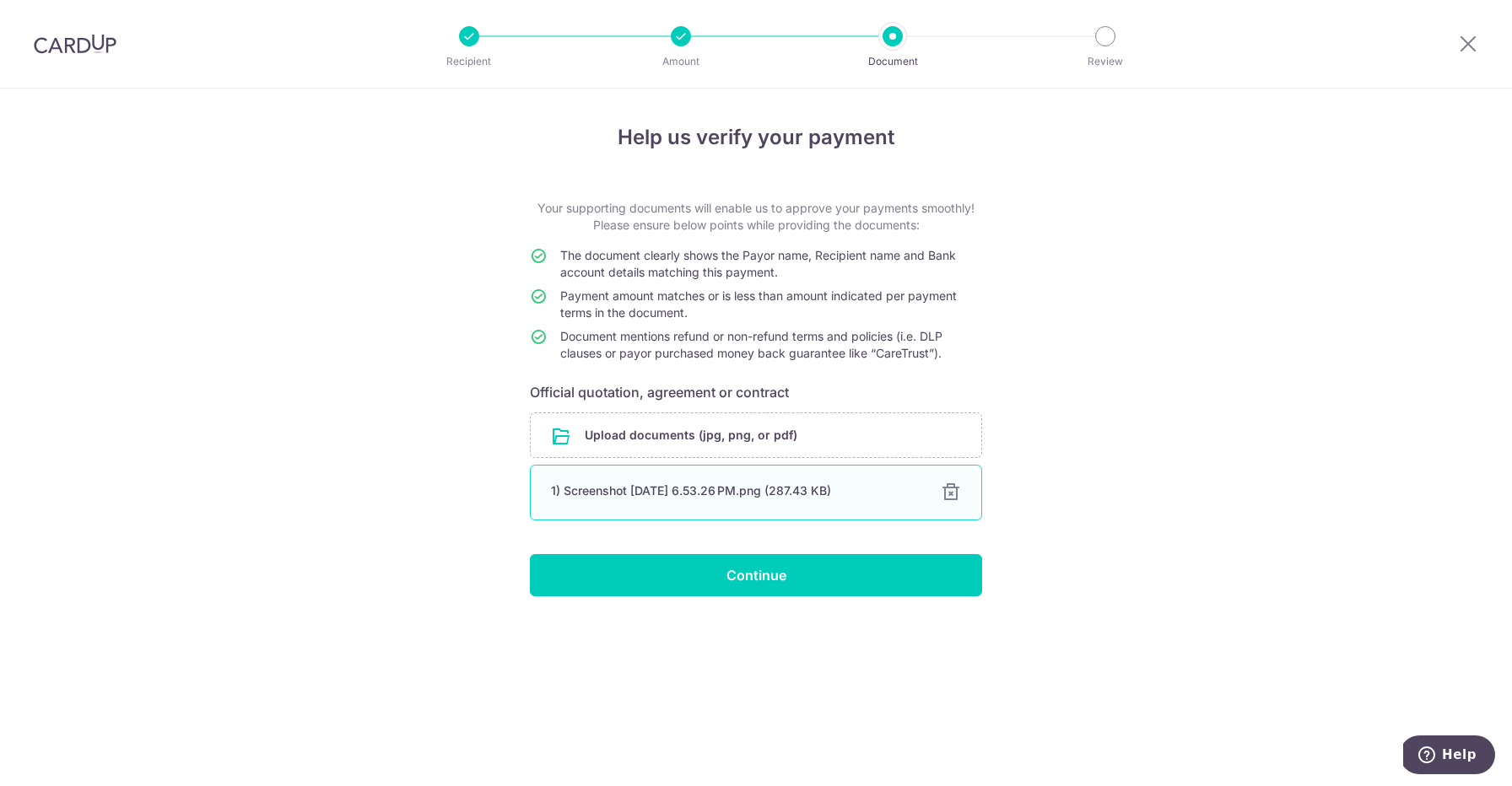
click at [954, 490] on div at bounding box center [951, 492] width 20 height 20
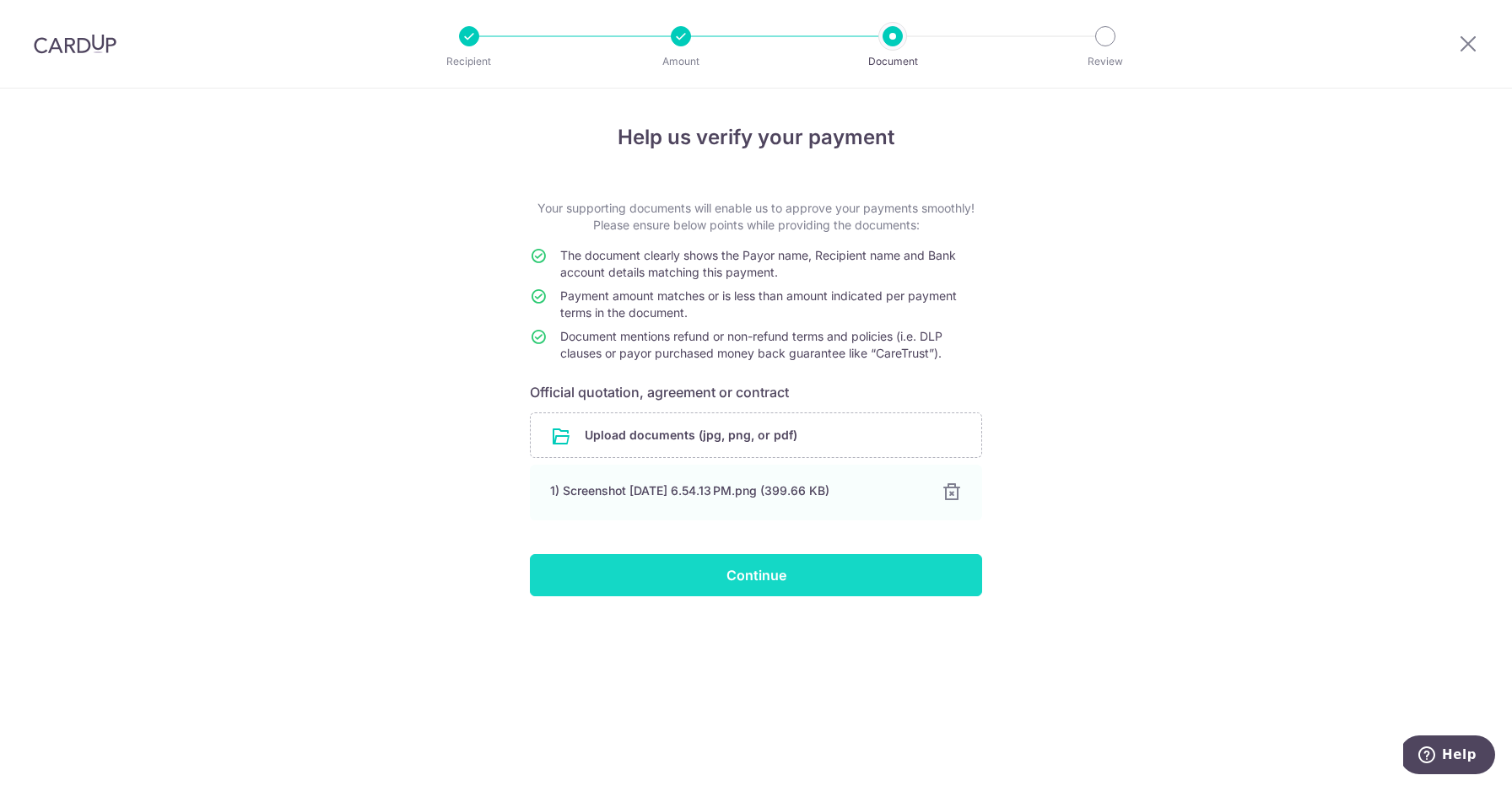
click at [830, 568] on input "Continue" at bounding box center [756, 575] width 453 height 43
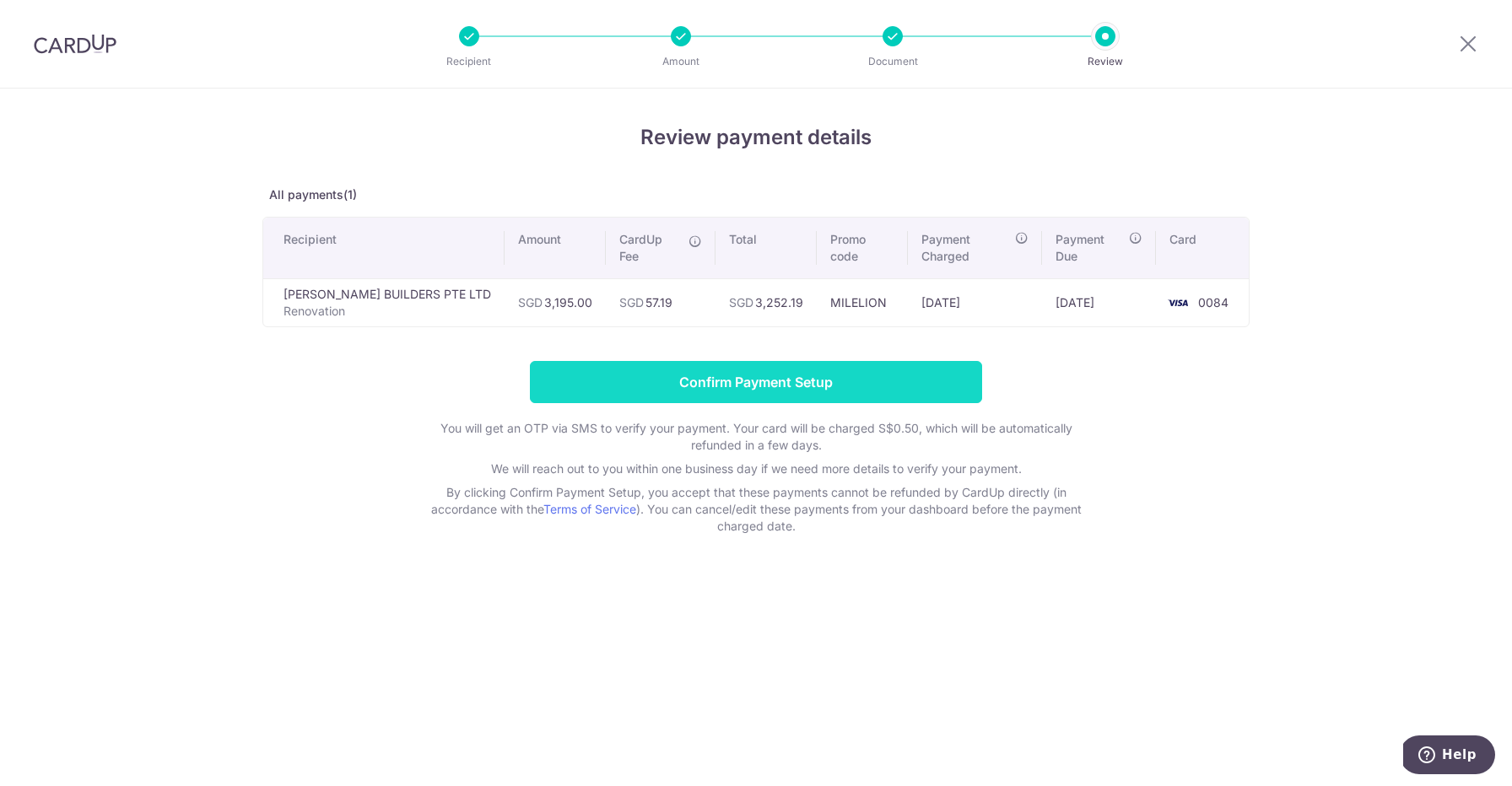
click at [701, 361] on input "Confirm Payment Setup" at bounding box center [756, 382] width 453 height 43
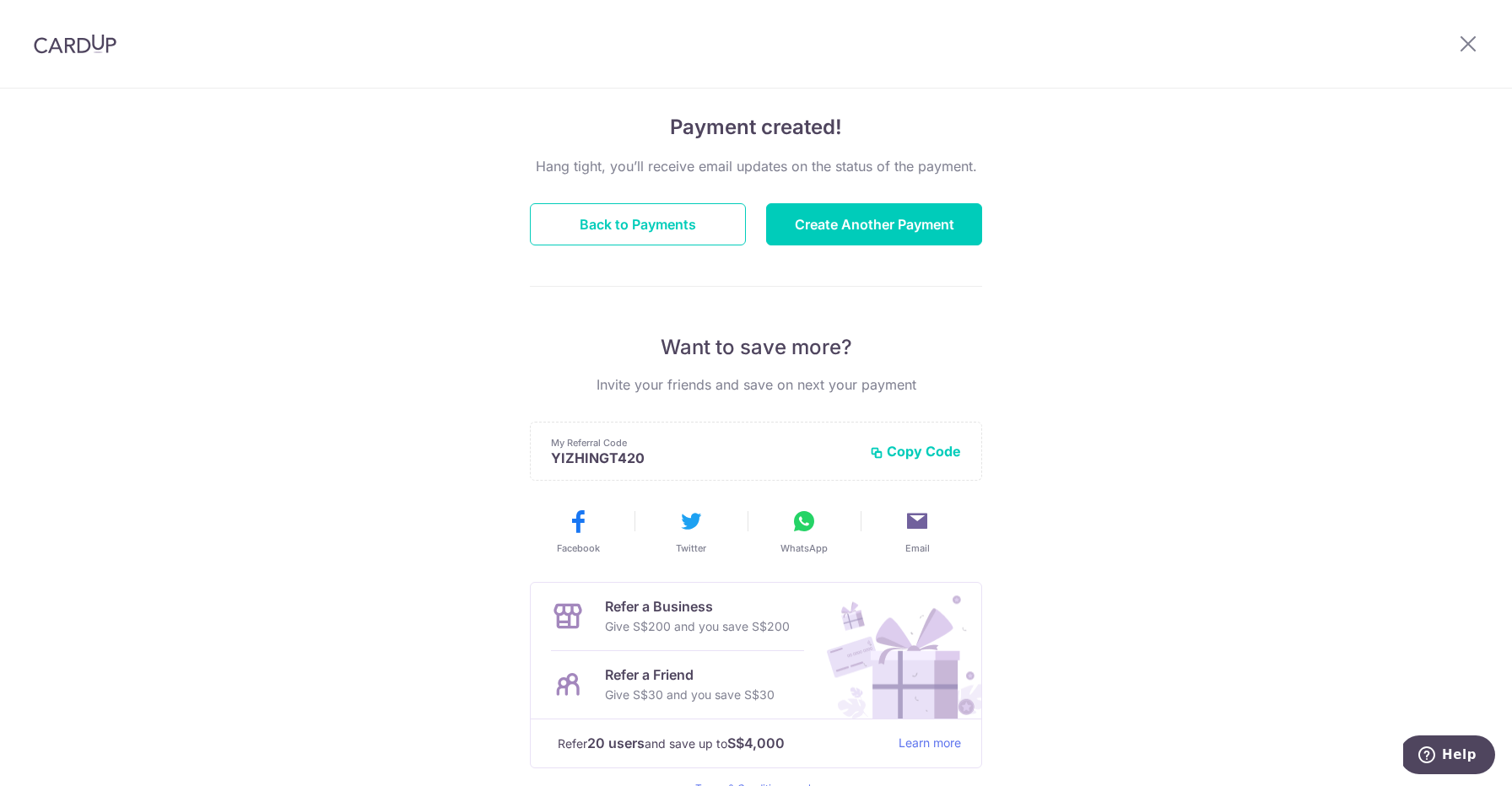
scroll to position [115, 0]
click at [801, 514] on icon at bounding box center [805, 520] width 27 height 27
click at [802, 534] on icon at bounding box center [805, 520] width 27 height 27
click at [695, 215] on button "Back to Payments" at bounding box center [638, 223] width 216 height 43
